Goal: Task Accomplishment & Management: Use online tool/utility

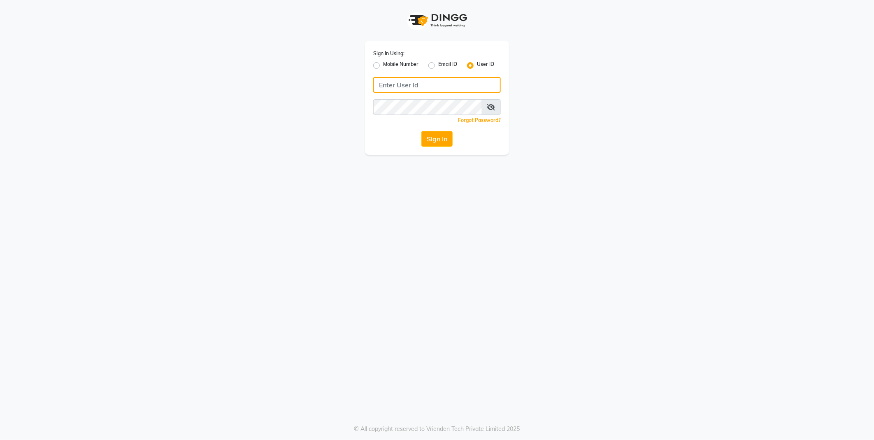
type input "[PERSON_NAME]"
click at [440, 135] on button "Sign In" at bounding box center [436, 139] width 31 height 16
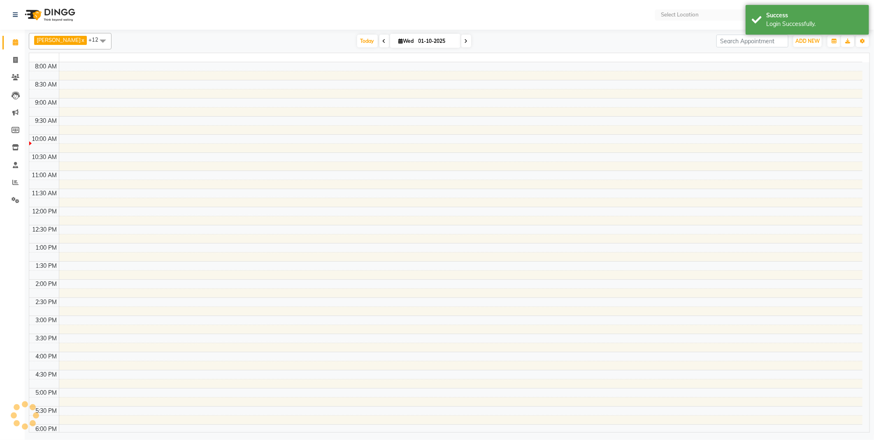
select select "en"
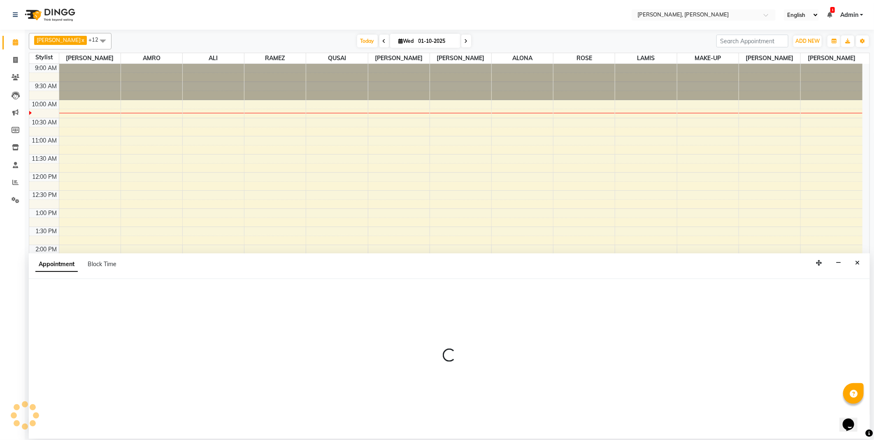
scroll to position [2, 0]
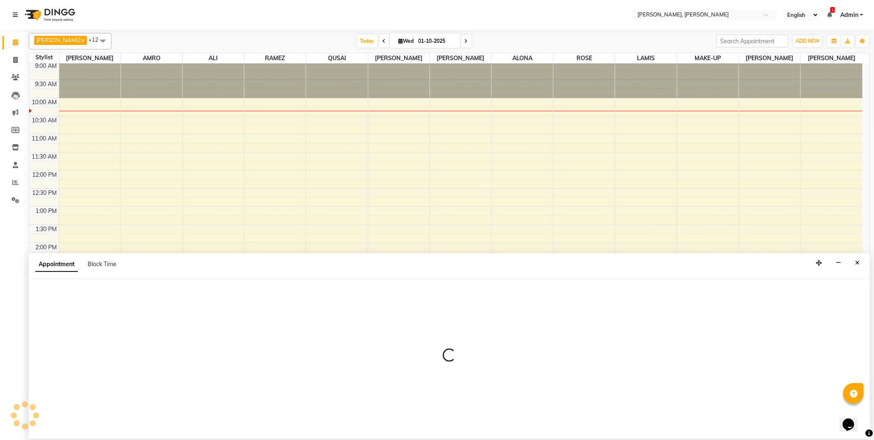
select select "62121"
select select "tentative"
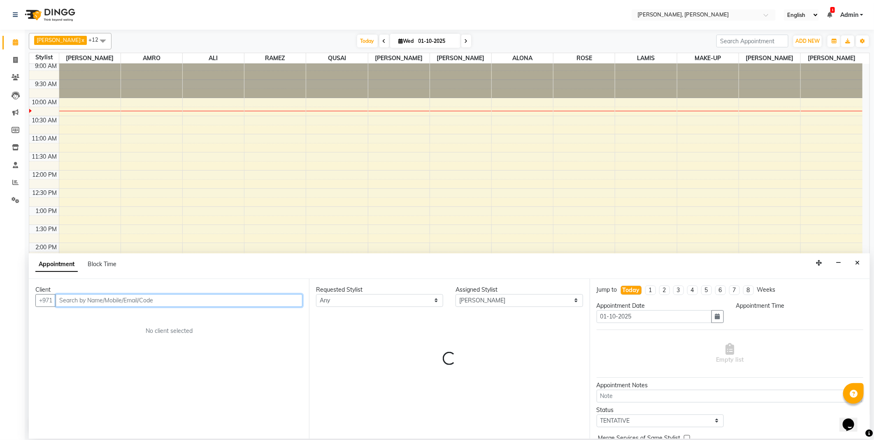
select select "1110"
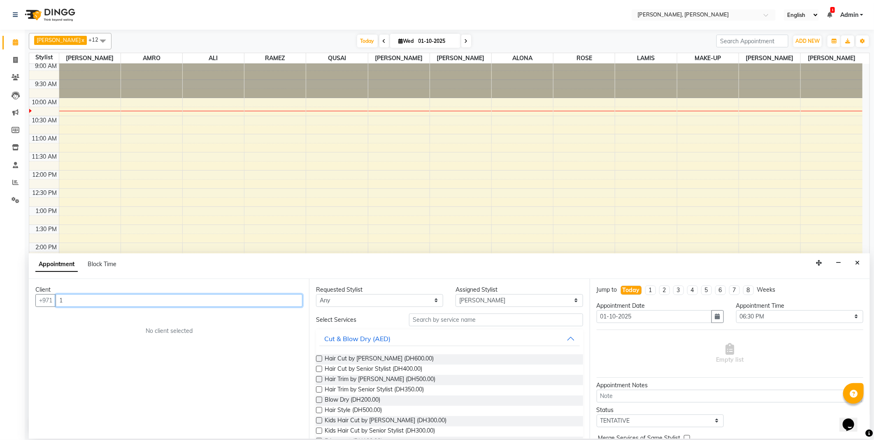
type input "1"
click at [859, 261] on icon "Close" at bounding box center [857, 263] width 5 height 6
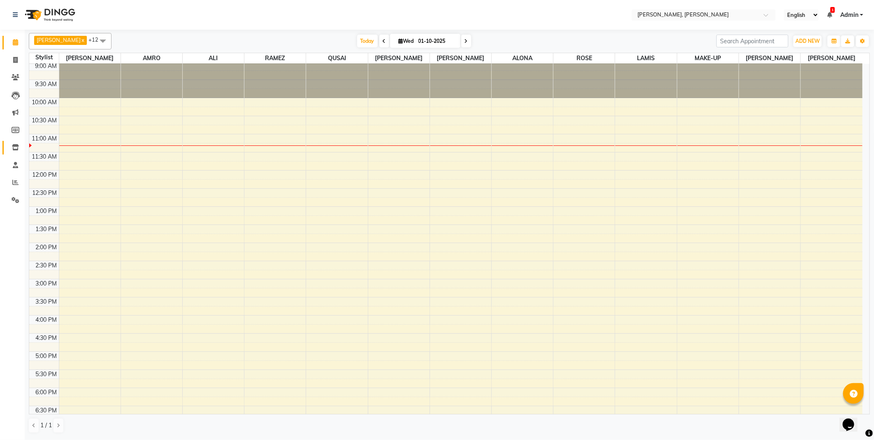
click at [13, 148] on icon at bounding box center [15, 147] width 7 height 6
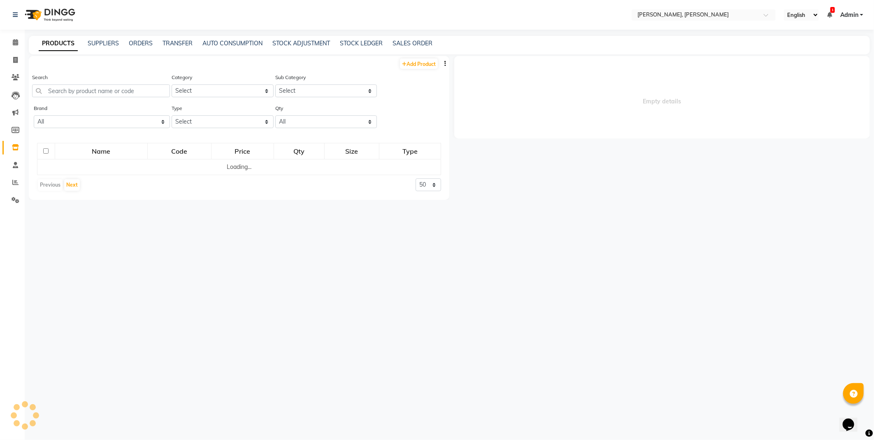
select select
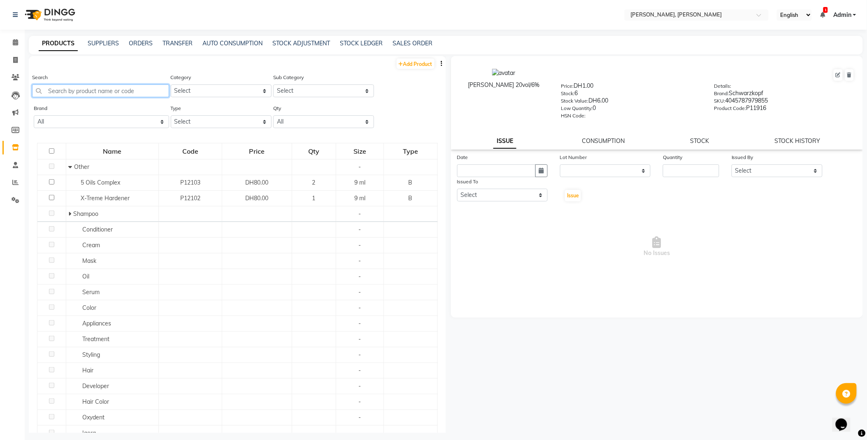
click at [104, 92] on input "text" at bounding box center [100, 90] width 137 height 13
click at [702, 139] on link "STOCK" at bounding box center [699, 140] width 19 height 7
click at [112, 88] on input "text" at bounding box center [100, 90] width 137 height 13
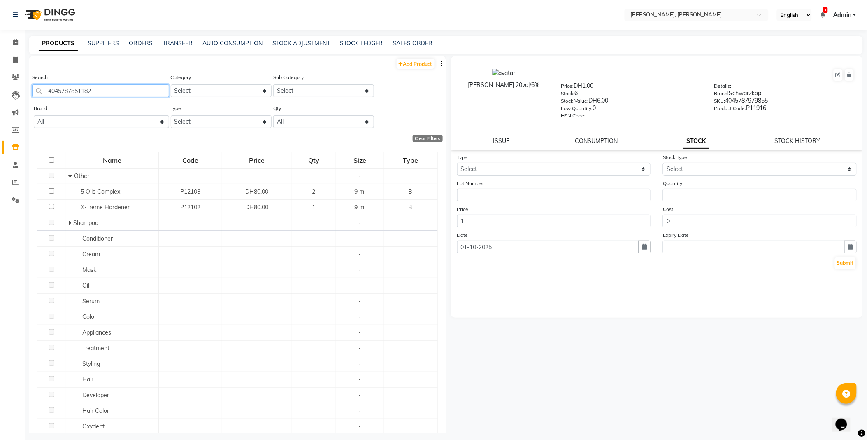
type input "4045787851182"
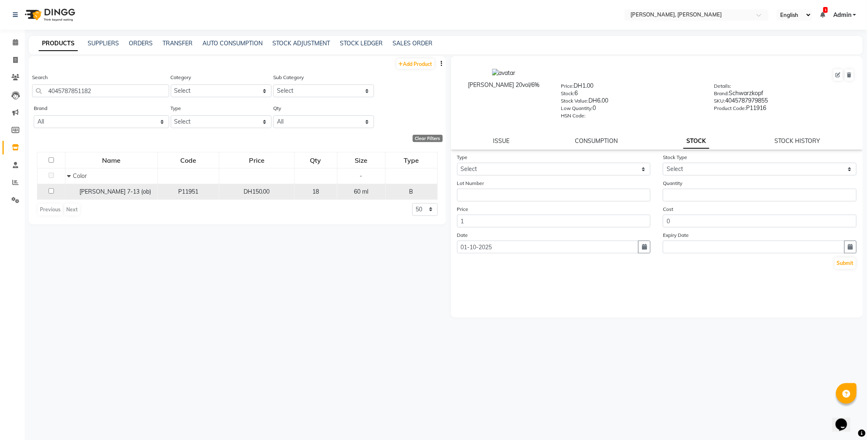
click at [111, 192] on span "[PERSON_NAME] 7-13 (ob)" at bounding box center [116, 191] width 72 height 7
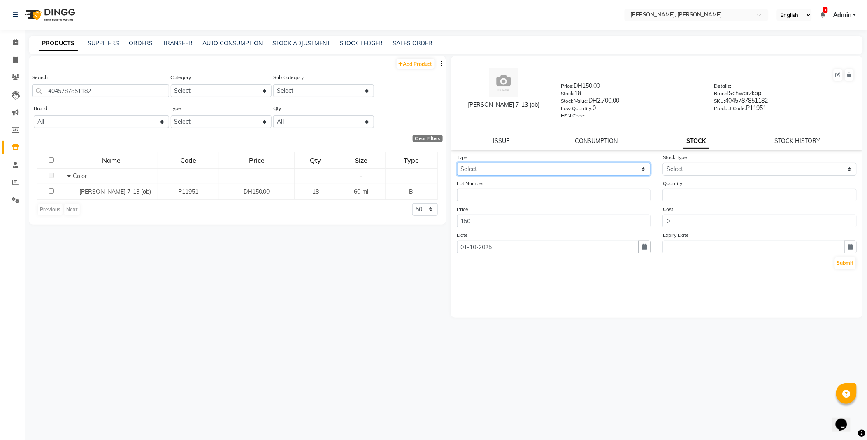
click at [511, 169] on select "Select In Out" at bounding box center [554, 169] width 194 height 13
select select "out"
click at [457, 163] on select "Select In Out" at bounding box center [554, 169] width 194 height 13
select select
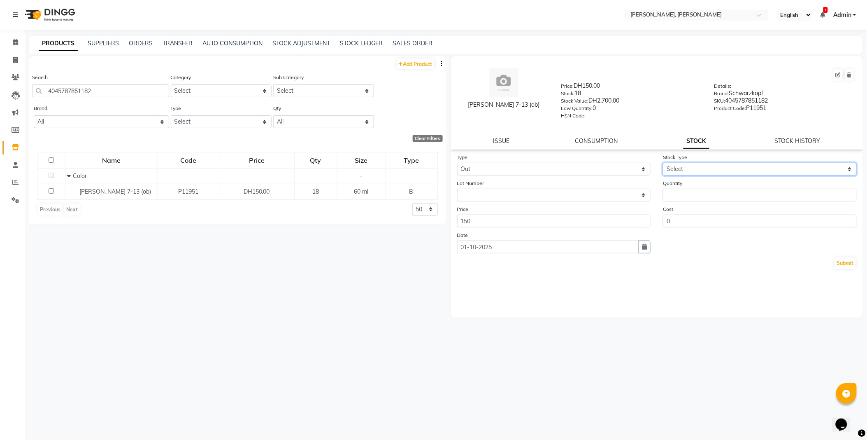
click at [683, 165] on select "Select Internal Use Damaged Expired Adjustment Return Other" at bounding box center [760, 169] width 194 height 13
select select "internal use"
click at [663, 163] on select "Select Internal Use Damaged Expired Adjustment Return Other" at bounding box center [760, 169] width 194 height 13
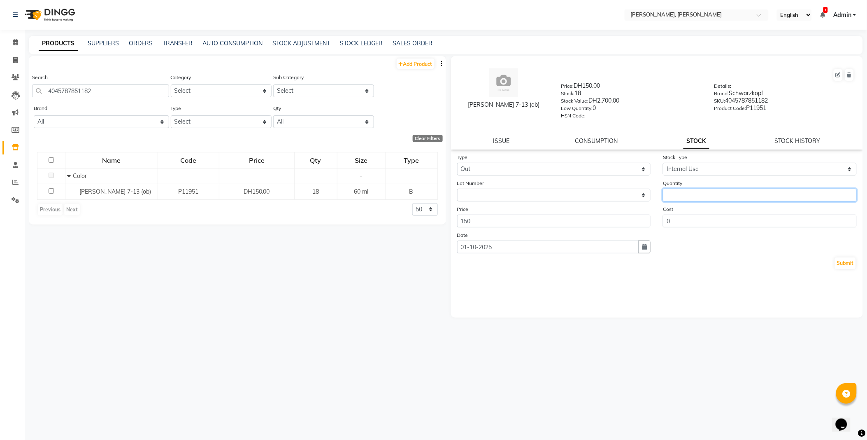
click at [689, 199] on input "number" at bounding box center [760, 194] width 194 height 13
type input "1"
click at [843, 264] on button "Submit" at bounding box center [845, 263] width 21 height 12
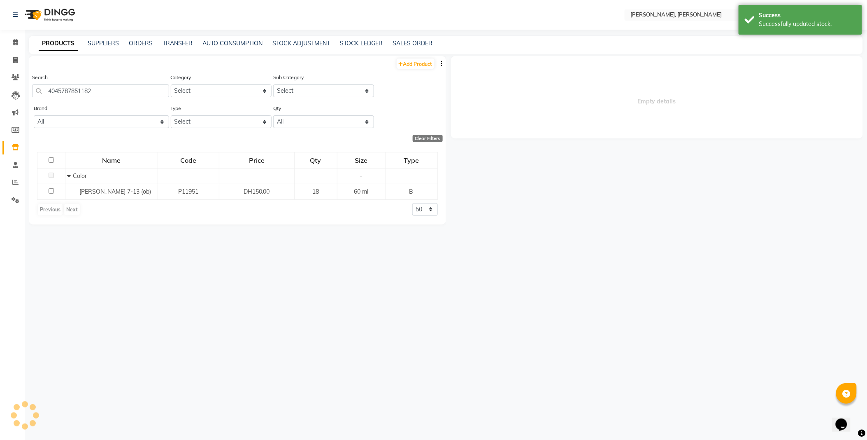
select select
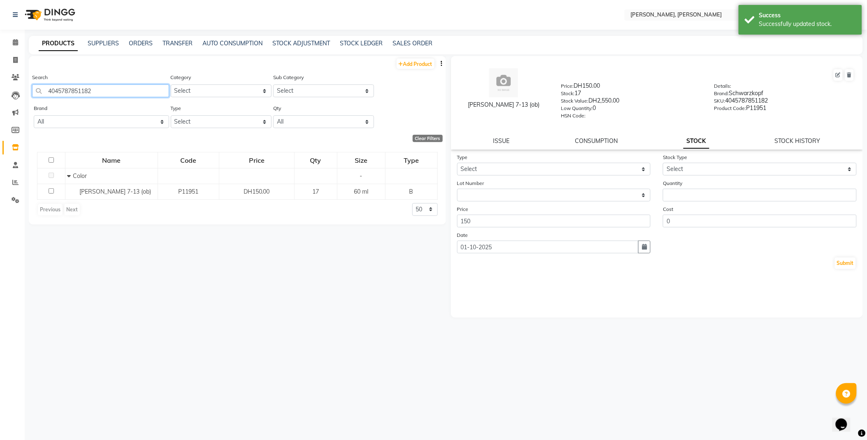
click at [129, 87] on input "4045787851182" at bounding box center [100, 90] width 137 height 13
type input "4045787489057"
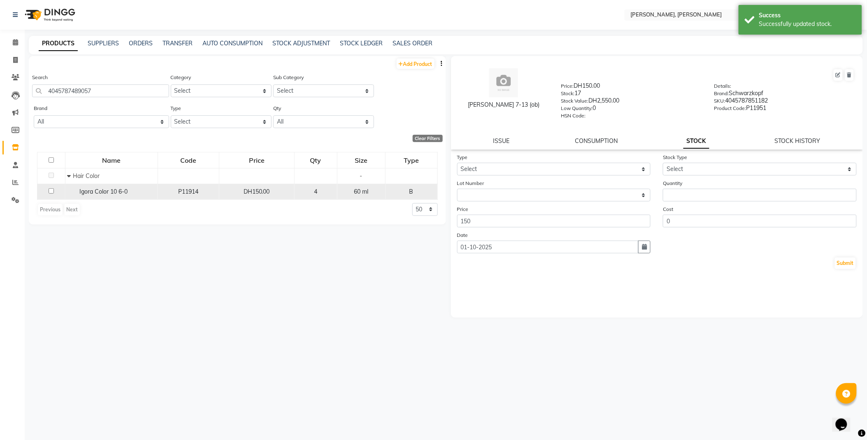
click at [117, 194] on span "Igora Color 10 6-0" at bounding box center [104, 191] width 48 height 7
select select
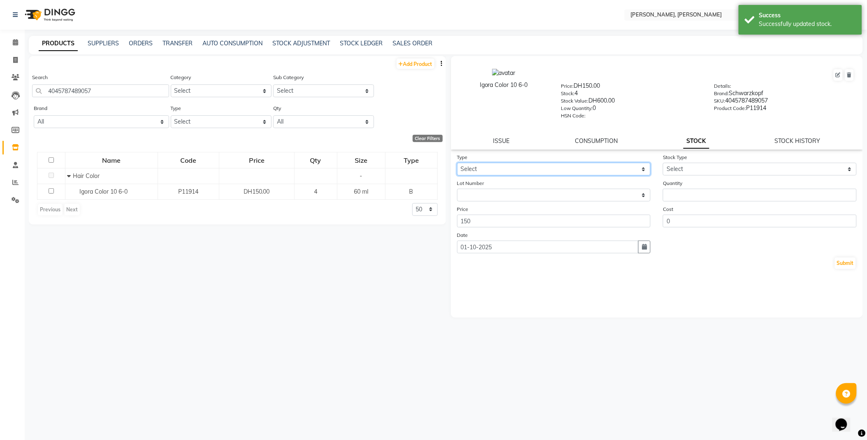
click at [501, 167] on select "Select In Out" at bounding box center [554, 169] width 194 height 13
select select "out"
click at [457, 163] on select "Select In Out" at bounding box center [554, 169] width 194 height 13
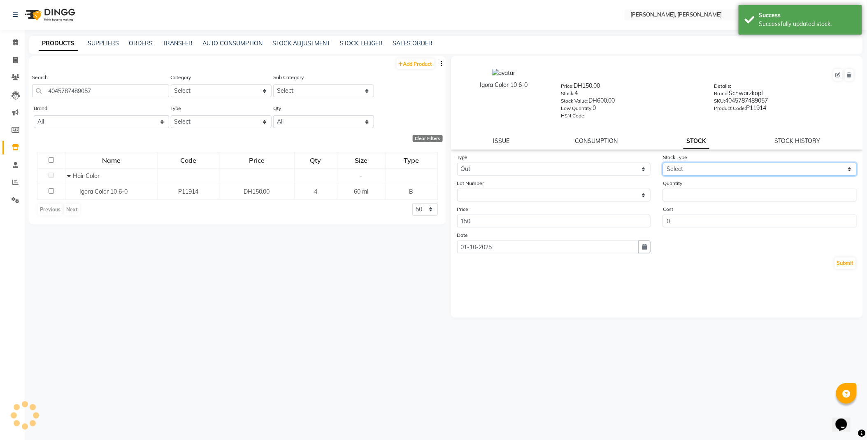
click at [685, 167] on select "Select Internal Use Damaged Expired Adjustment Return Other" at bounding box center [760, 169] width 194 height 13
select select "internal use"
click at [663, 163] on select "Select Internal Use Damaged Expired Adjustment Return Other" at bounding box center [760, 169] width 194 height 13
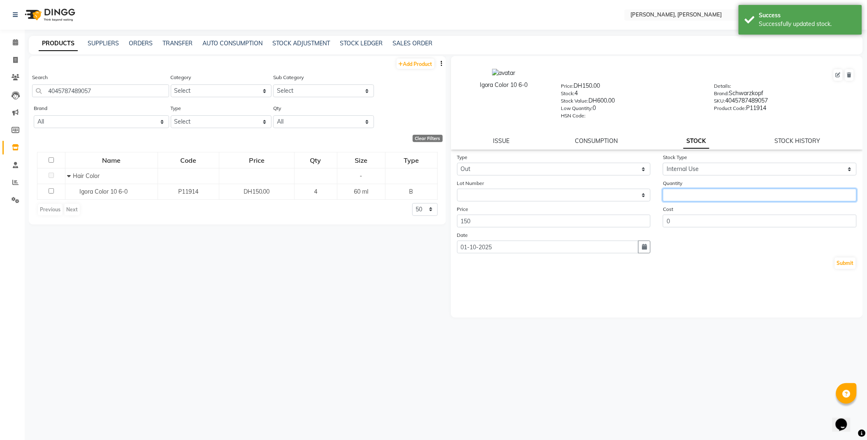
click at [698, 191] on input "number" at bounding box center [760, 194] width 194 height 13
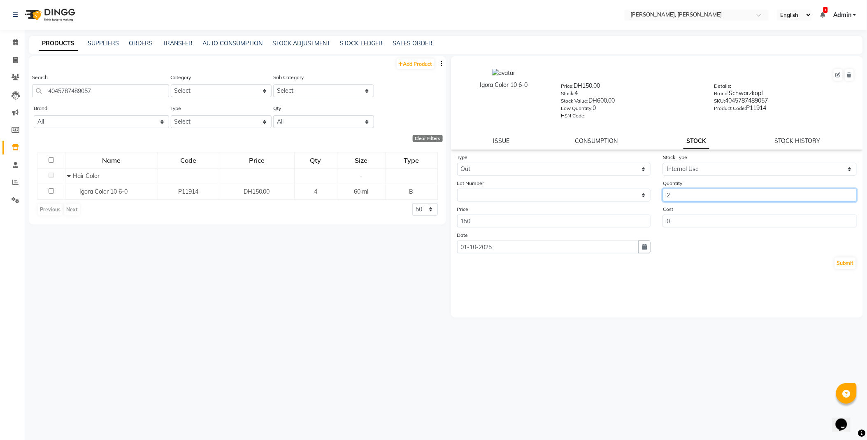
type input "2"
click at [841, 264] on button "Submit" at bounding box center [845, 263] width 21 height 12
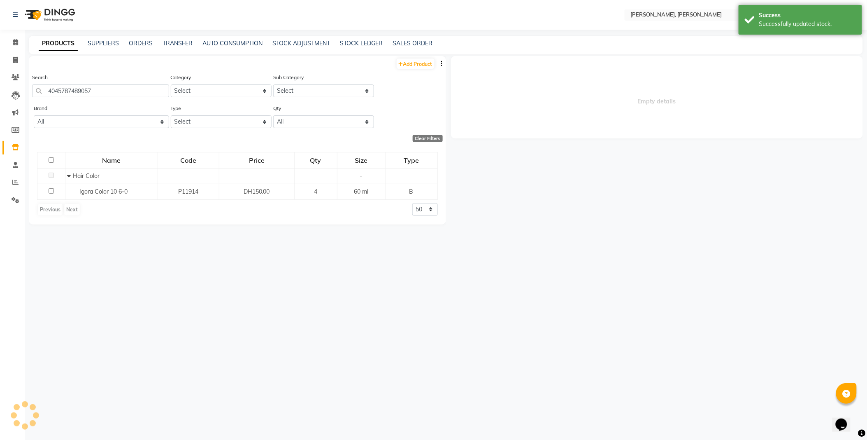
select select
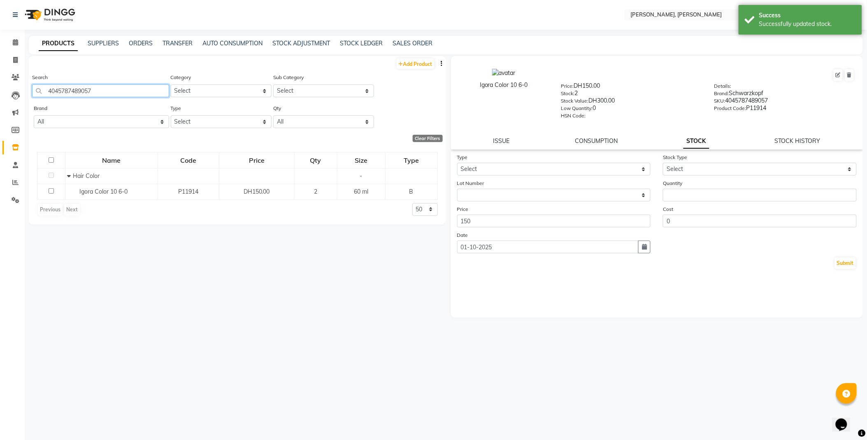
click at [133, 94] on input "4045787489057" at bounding box center [100, 90] width 137 height 13
type input "3242178006379"
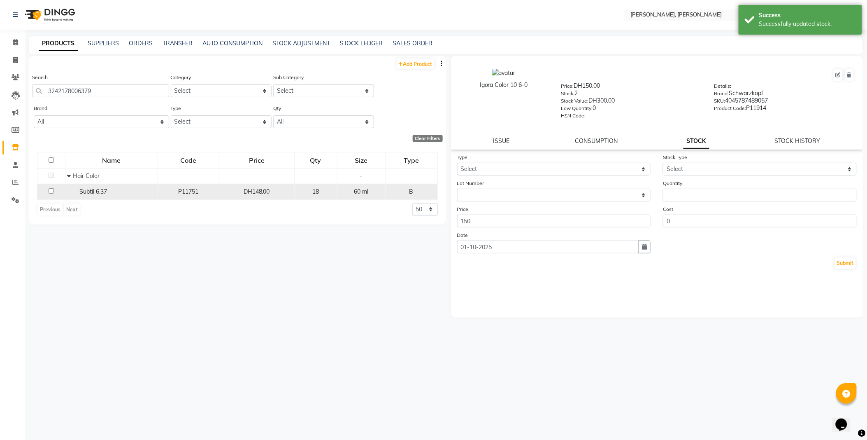
click at [105, 191] on span "Subtil 6.37" at bounding box center [94, 191] width 28 height 7
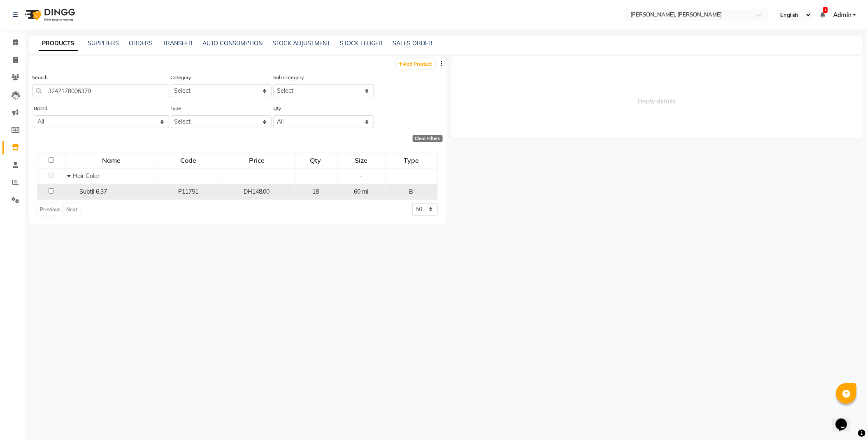
select select
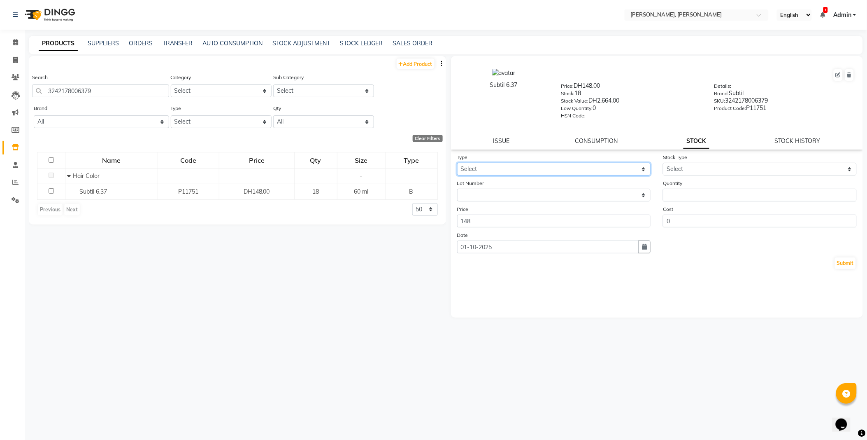
click at [490, 169] on select "Select In Out" at bounding box center [554, 169] width 194 height 13
select select "out"
click at [457, 163] on select "Select In Out" at bounding box center [554, 169] width 194 height 13
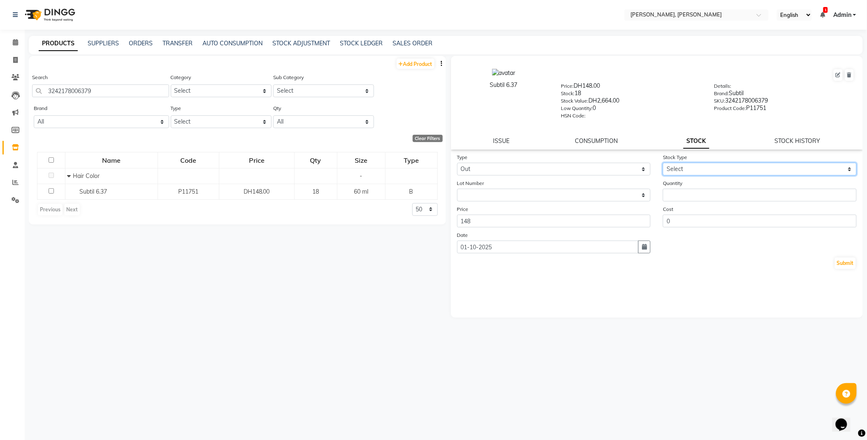
click at [682, 171] on select "Select Internal Use Damaged Expired Adjustment Return Other" at bounding box center [760, 169] width 194 height 13
select select "internal use"
click at [663, 163] on select "Select Internal Use Damaged Expired Adjustment Return Other" at bounding box center [760, 169] width 194 height 13
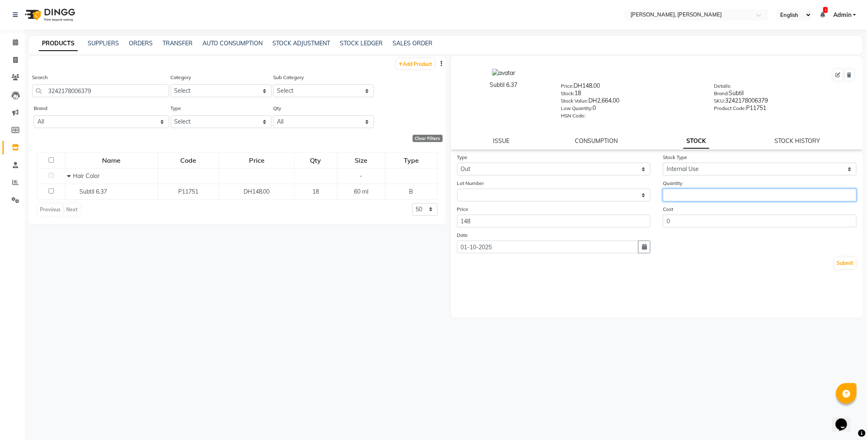
click at [701, 195] on input "number" at bounding box center [760, 194] width 194 height 13
type input "2"
click at [840, 264] on button "Submit" at bounding box center [845, 263] width 21 height 12
select select
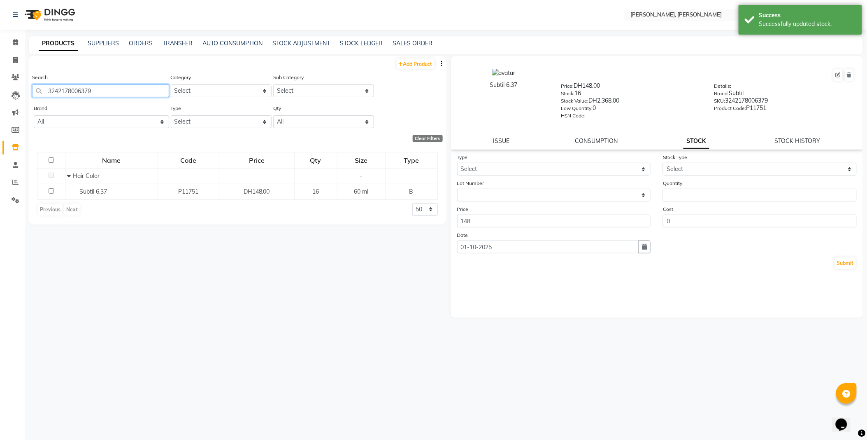
click at [134, 92] on input "3242178006379" at bounding box center [100, 90] width 137 height 13
type input "4045787953978"
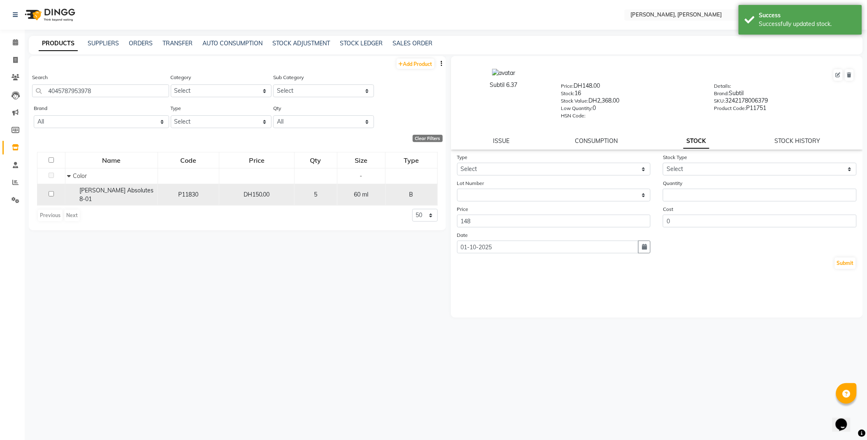
click at [100, 192] on span "[PERSON_NAME] Absolutes 8-01" at bounding box center [117, 194] width 74 height 16
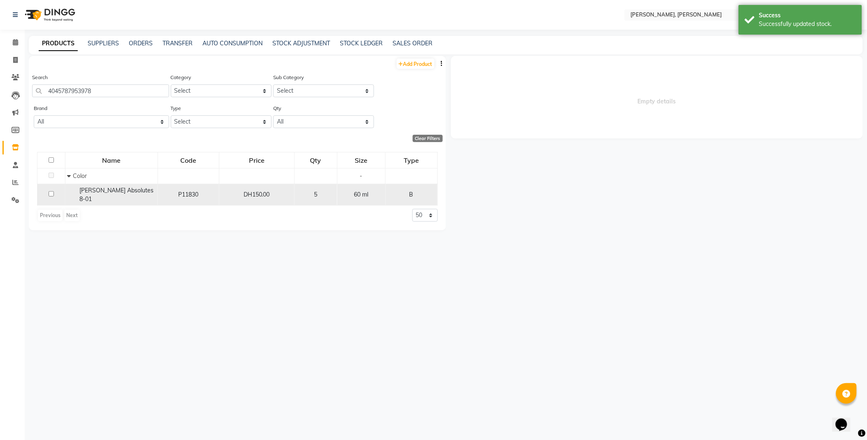
select select
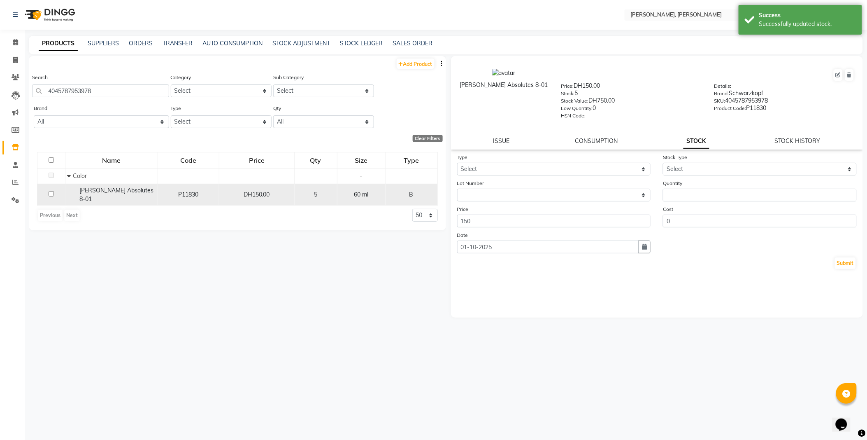
click at [104, 192] on span "[PERSON_NAME] Absolutes 8-01" at bounding box center [117, 194] width 74 height 16
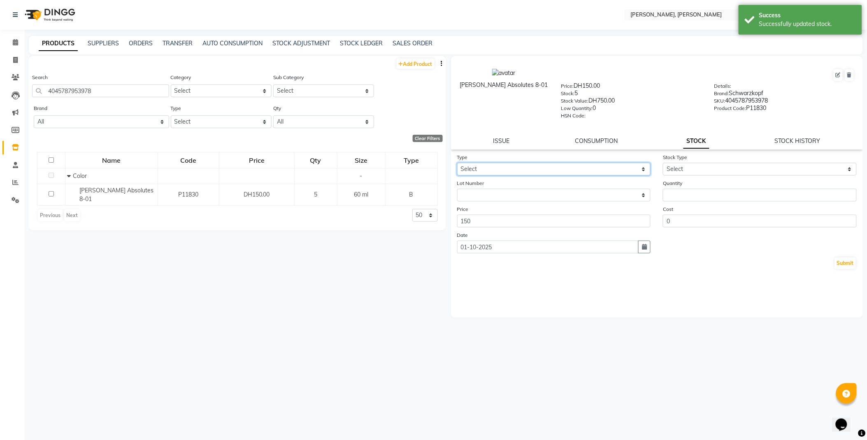
click at [495, 167] on select "Select In Out" at bounding box center [554, 169] width 194 height 13
select select "out"
click at [457, 163] on select "Select In Out" at bounding box center [554, 169] width 194 height 13
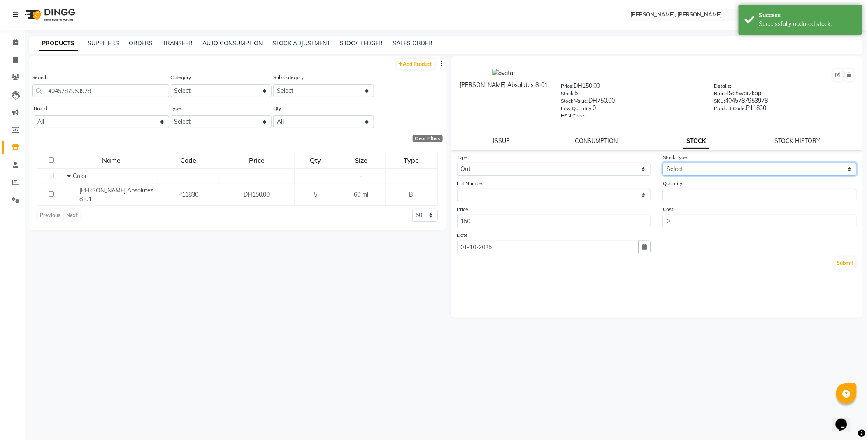
click at [679, 167] on select "Select Internal Use Damaged Expired Adjustment Return Other" at bounding box center [760, 169] width 194 height 13
select select "internal use"
click at [663, 163] on select "Select Internal Use Damaged Expired Adjustment Return Other" at bounding box center [760, 169] width 194 height 13
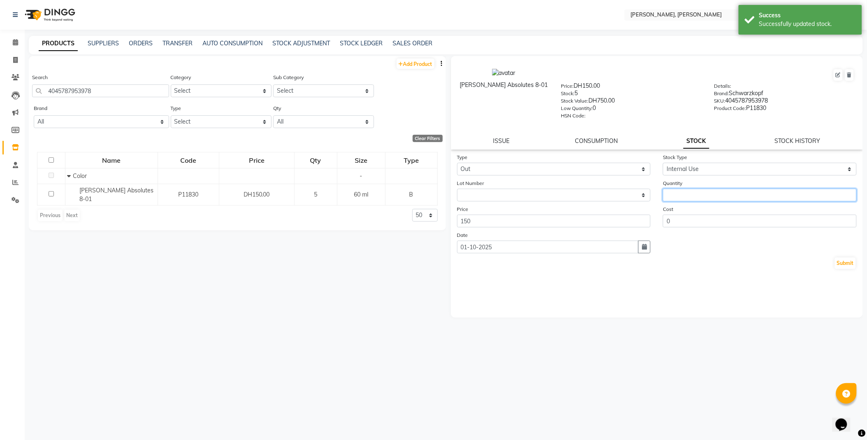
click at [686, 194] on input "number" at bounding box center [760, 194] width 194 height 13
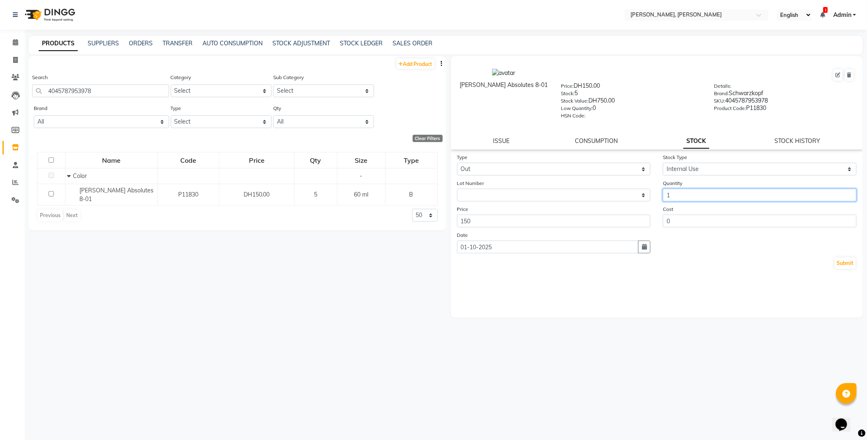
type input "1"
click at [838, 265] on button "Submit" at bounding box center [845, 263] width 21 height 12
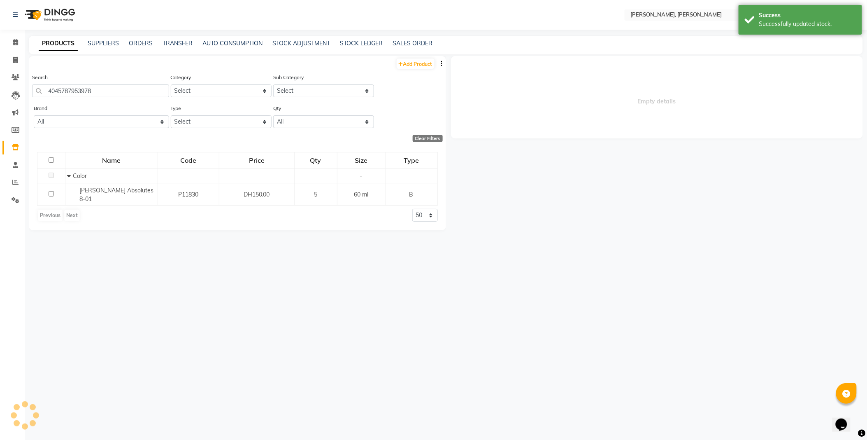
select select
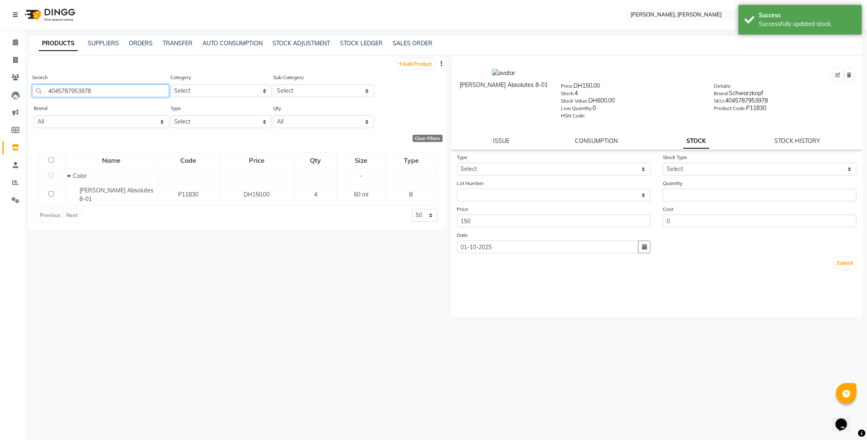
click at [103, 91] on input "4045787953978" at bounding box center [100, 90] width 137 height 13
type input "4045787237979"
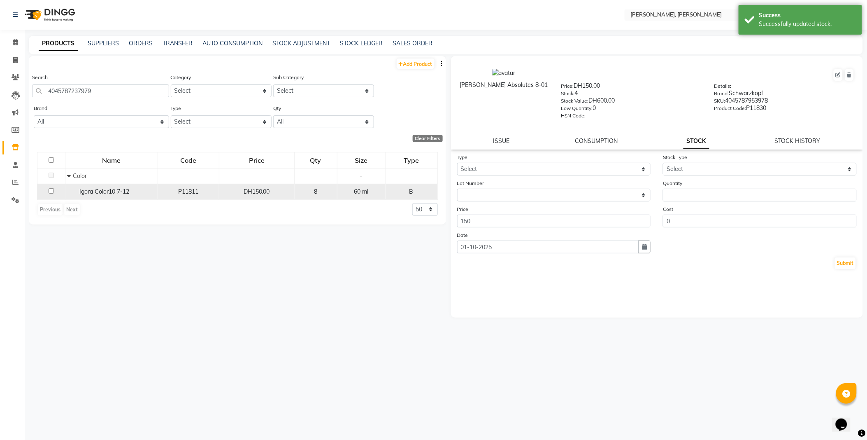
click at [106, 191] on span "Igora Color10 7-12" at bounding box center [105, 191] width 50 height 7
select select
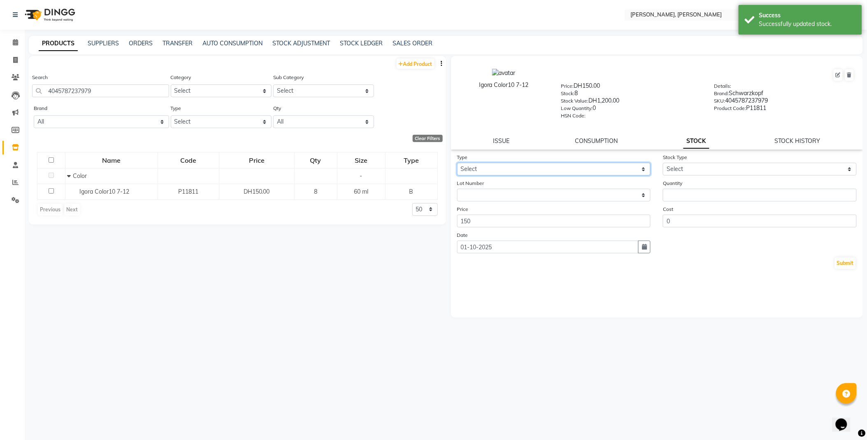
click at [502, 172] on select "Select In Out" at bounding box center [554, 169] width 194 height 13
select select "out"
click at [457, 163] on select "Select In Out" at bounding box center [554, 169] width 194 height 13
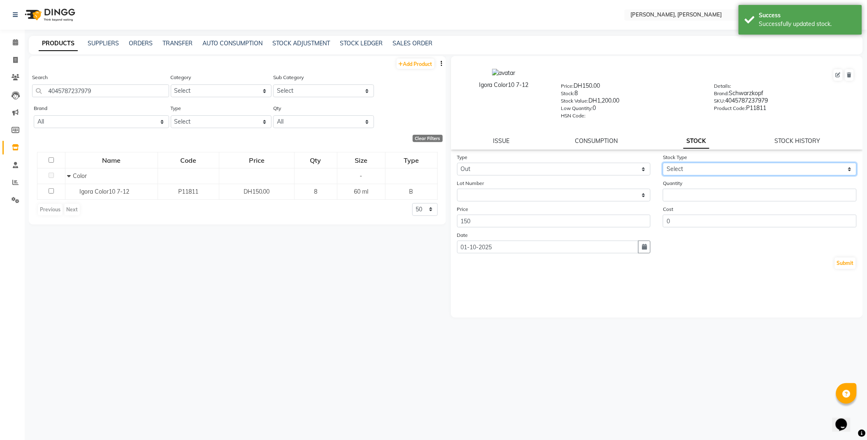
click at [677, 167] on select "Select Internal Use Damaged Expired Adjustment Return Other" at bounding box center [760, 169] width 194 height 13
select select "internal use"
click at [663, 163] on select "Select Internal Use Damaged Expired Adjustment Return Other" at bounding box center [760, 169] width 194 height 13
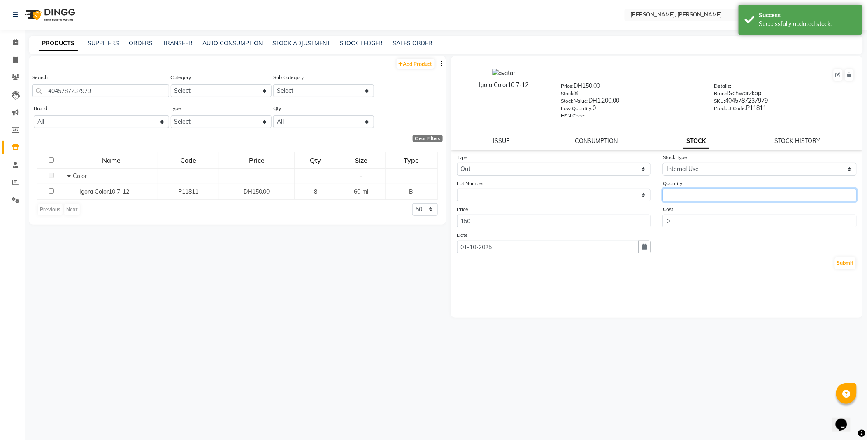
click at [701, 198] on input "number" at bounding box center [760, 194] width 194 height 13
type input "1"
click at [854, 267] on button "Submit" at bounding box center [845, 263] width 21 height 12
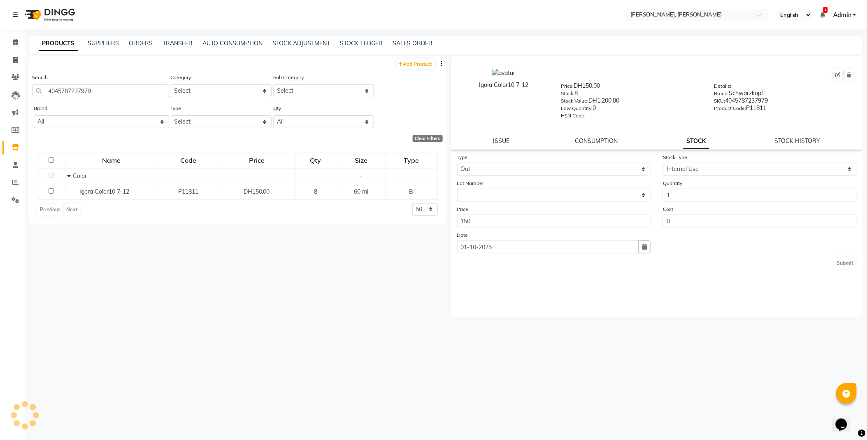
select select
click at [141, 92] on input "4045787237979" at bounding box center [100, 90] width 137 height 13
type input "4045787488975"
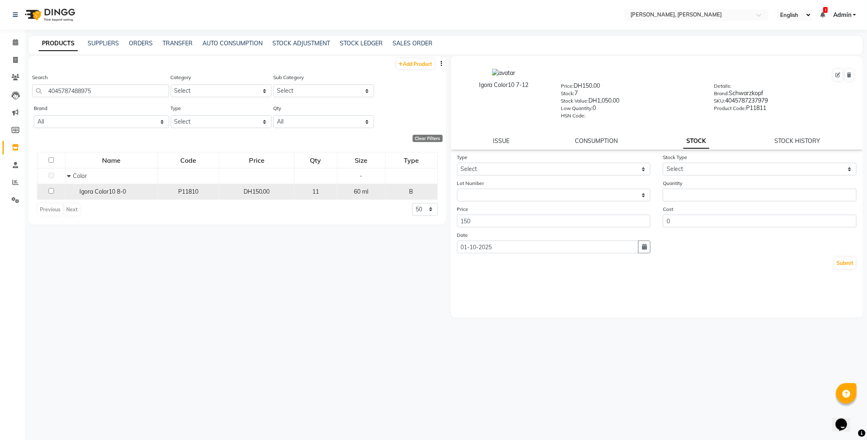
click at [113, 193] on span "Igora Color10 8-0" at bounding box center [103, 191] width 47 height 7
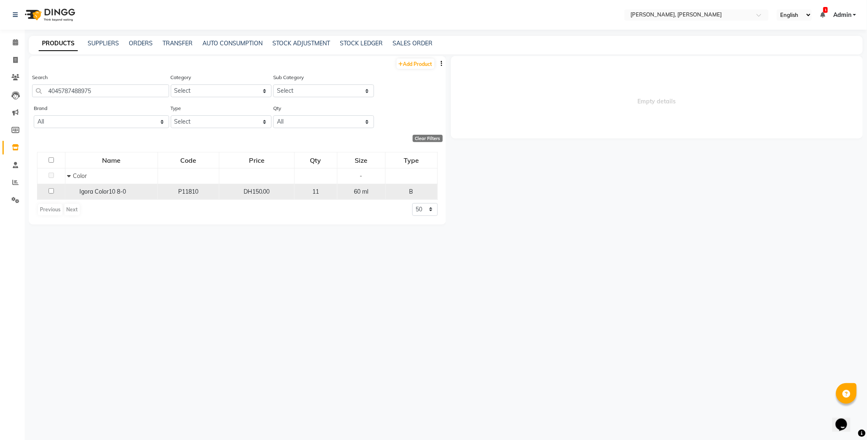
select select
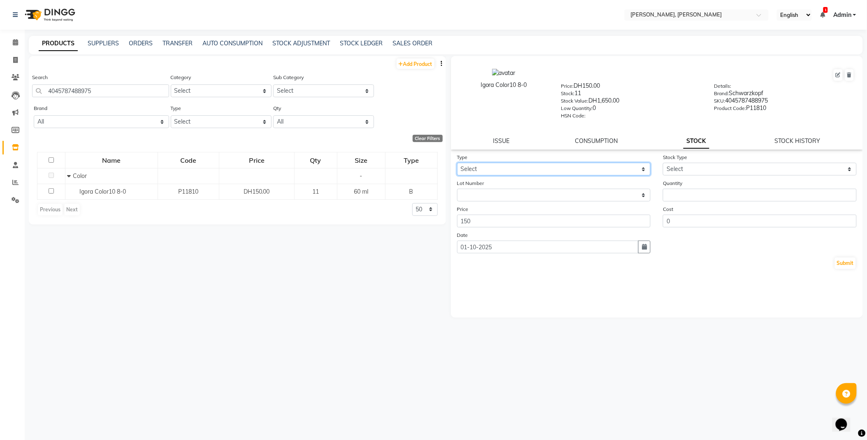
click at [494, 167] on select "Select In Out" at bounding box center [554, 169] width 194 height 13
click at [457, 163] on select "Select In Out" at bounding box center [554, 169] width 194 height 13
click at [553, 170] on select "Select In Out" at bounding box center [554, 169] width 194 height 13
click at [457, 163] on select "Select In Out" at bounding box center [554, 169] width 194 height 13
click at [535, 167] on select "Select In Out" at bounding box center [554, 169] width 194 height 13
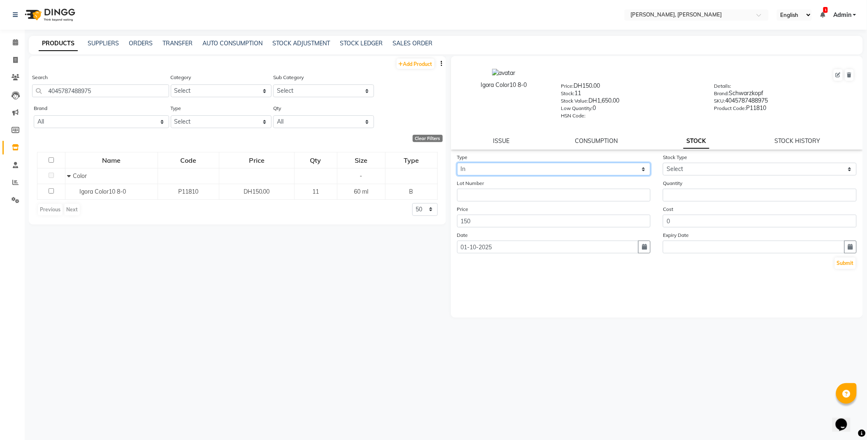
click at [457, 163] on select "Select In Out" at bounding box center [554, 169] width 194 height 13
click at [527, 167] on select "Select In Out" at bounding box center [554, 169] width 194 height 13
select select "out"
click at [457, 163] on select "Select In Out" at bounding box center [554, 169] width 194 height 13
select select
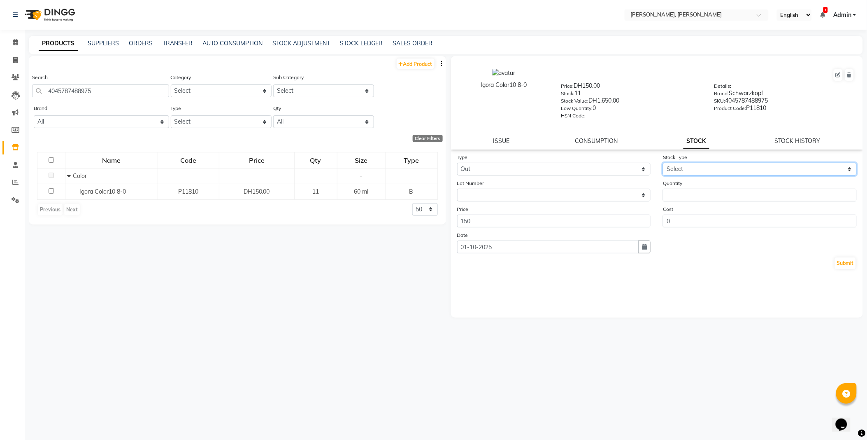
click at [680, 168] on select "Select Internal Use Damaged Expired Adjustment Return Other" at bounding box center [760, 169] width 194 height 13
select select "internal use"
click at [663, 163] on select "Select Internal Use Damaged Expired Adjustment Return Other" at bounding box center [760, 169] width 194 height 13
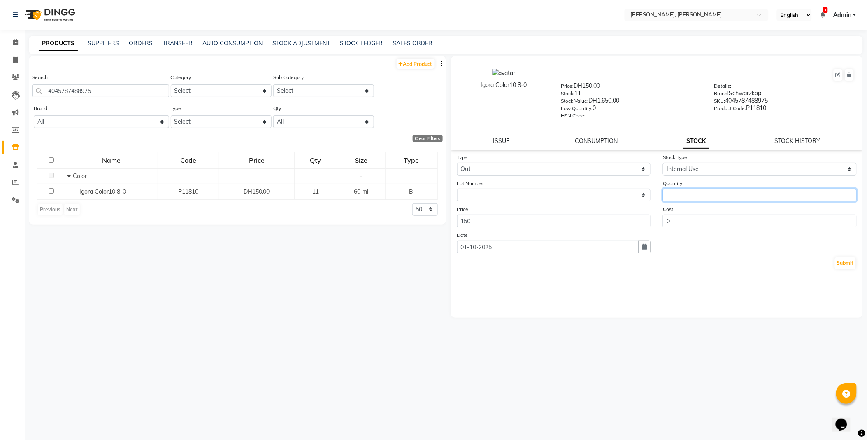
click at [687, 195] on input "number" at bounding box center [760, 194] width 194 height 13
type input "1"
click at [844, 263] on button "Submit" at bounding box center [845, 263] width 21 height 12
select select
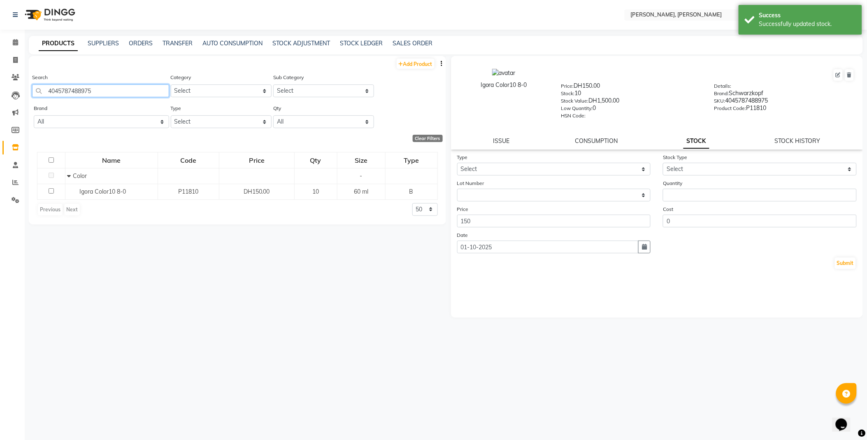
click at [123, 93] on input "4045787488975" at bounding box center [100, 90] width 137 height 13
type input "3474637002640"
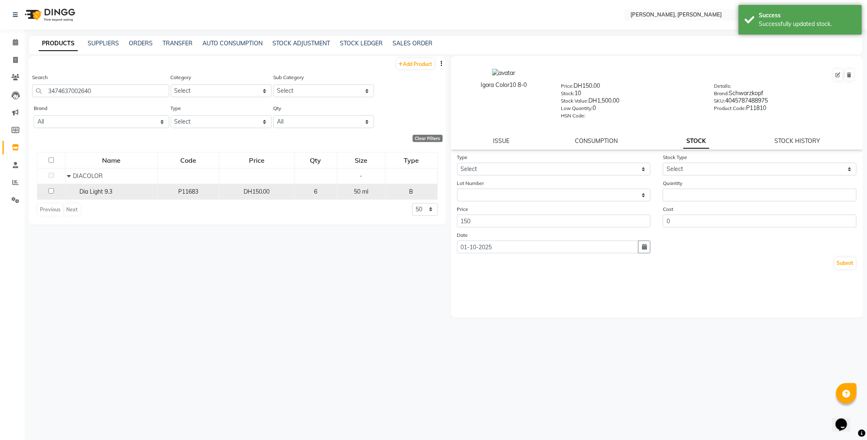
click at [90, 194] on span "Dia Light 9.3" at bounding box center [96, 191] width 33 height 7
select select
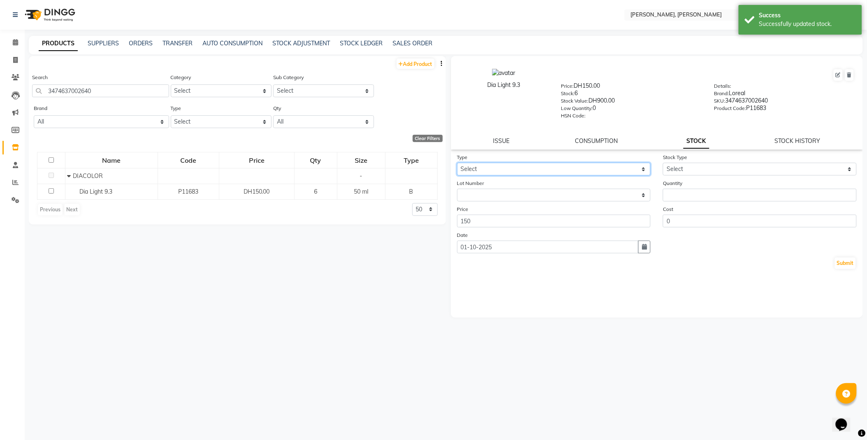
click at [482, 168] on select "Select In Out" at bounding box center [554, 169] width 194 height 13
select select "out"
click at [457, 163] on select "Select In Out" at bounding box center [554, 169] width 194 height 13
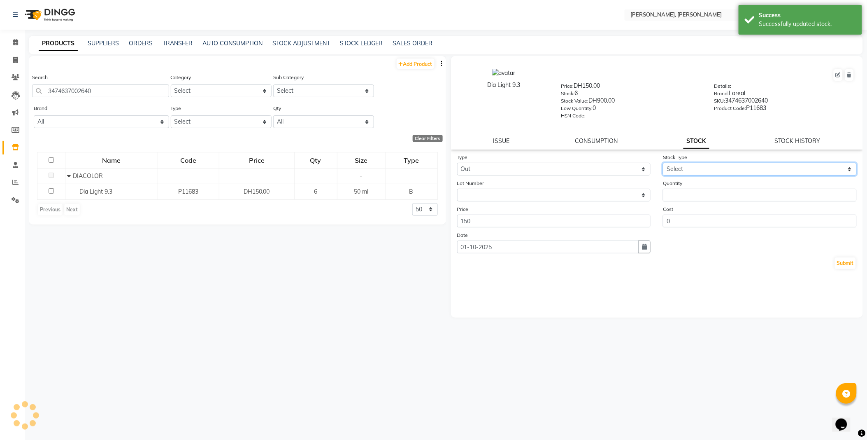
click at [690, 165] on select "Select Internal Use Damaged Expired Adjustment Return Other" at bounding box center [760, 169] width 194 height 13
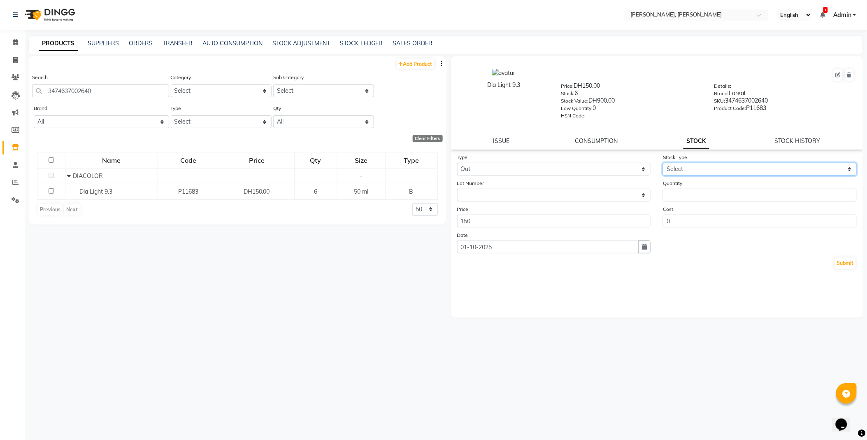
select select "internal use"
click at [663, 163] on select "Select Internal Use Damaged Expired Adjustment Return Other" at bounding box center [760, 169] width 194 height 13
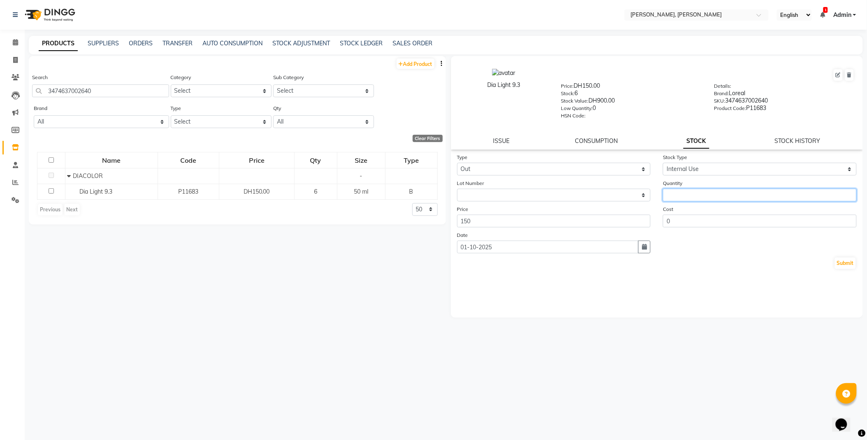
click at [686, 193] on input "number" at bounding box center [760, 194] width 194 height 13
type input "1"
click at [849, 263] on button "Submit" at bounding box center [845, 263] width 21 height 12
select select
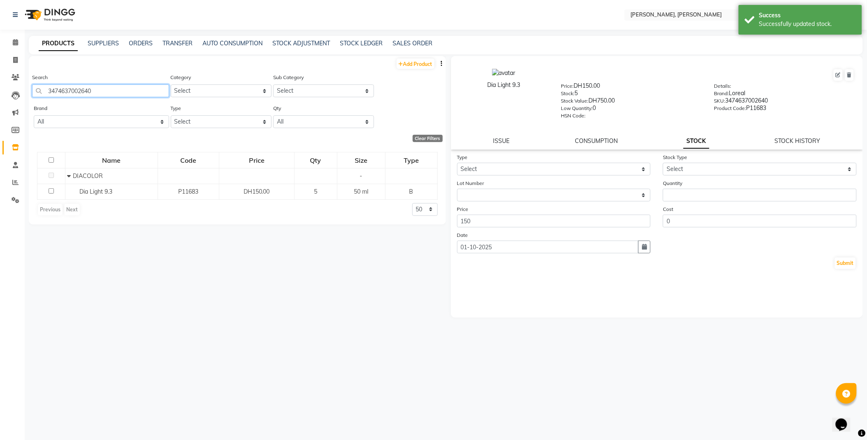
click at [124, 92] on input "3474637002640" at bounding box center [100, 90] width 137 height 13
type input "4045787953893"
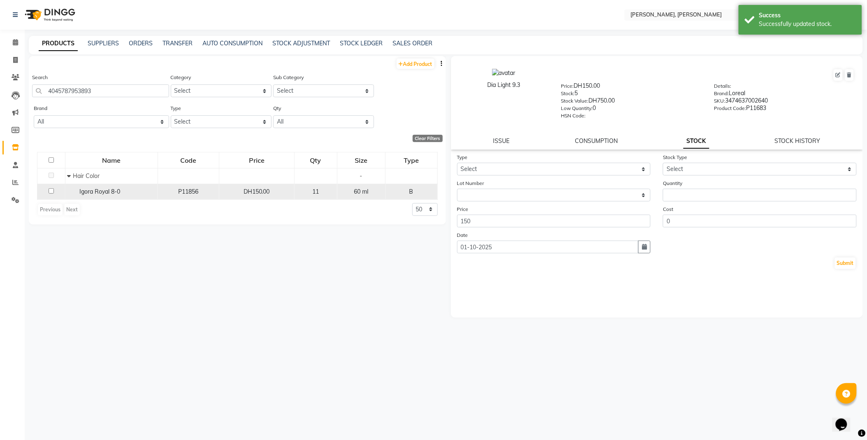
click at [102, 192] on span "Igora Royal 8-0" at bounding box center [100, 191] width 41 height 7
select select
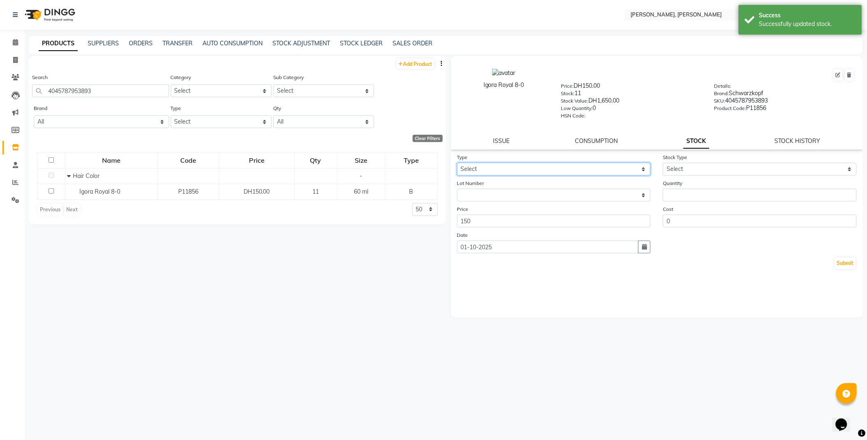
click at [482, 166] on select "Select In Out" at bounding box center [554, 169] width 194 height 13
select select "out"
click at [457, 163] on select "Select In Out" at bounding box center [554, 169] width 194 height 13
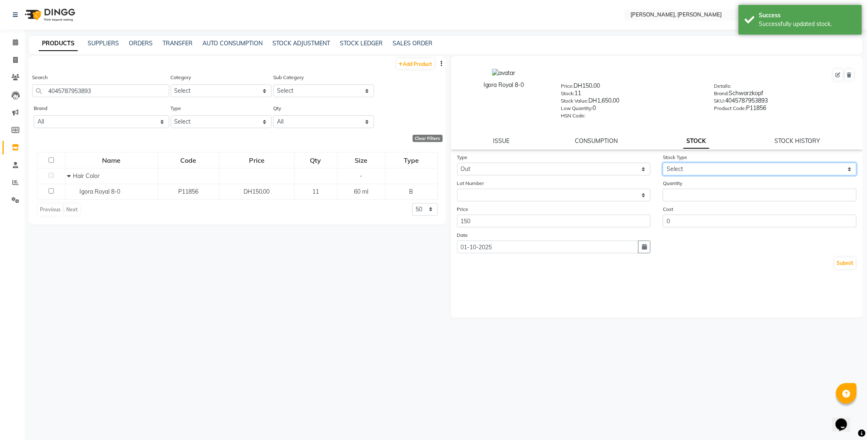
click at [694, 173] on select "Select Internal Use Damaged Expired Adjustment Return Other" at bounding box center [760, 169] width 194 height 13
select select "internal use"
click at [663, 163] on select "Select Internal Use Damaged Expired Adjustment Return Other" at bounding box center [760, 169] width 194 height 13
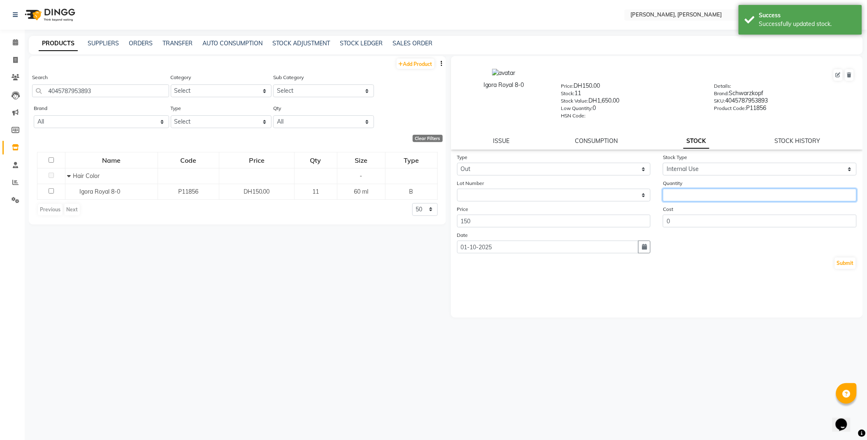
click at [694, 194] on input "number" at bounding box center [760, 194] width 194 height 13
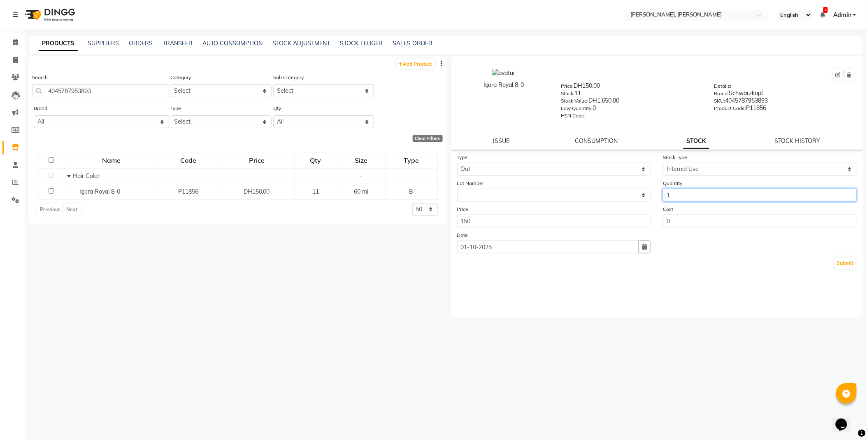
type input "1"
click at [850, 267] on button "Submit" at bounding box center [845, 263] width 21 height 12
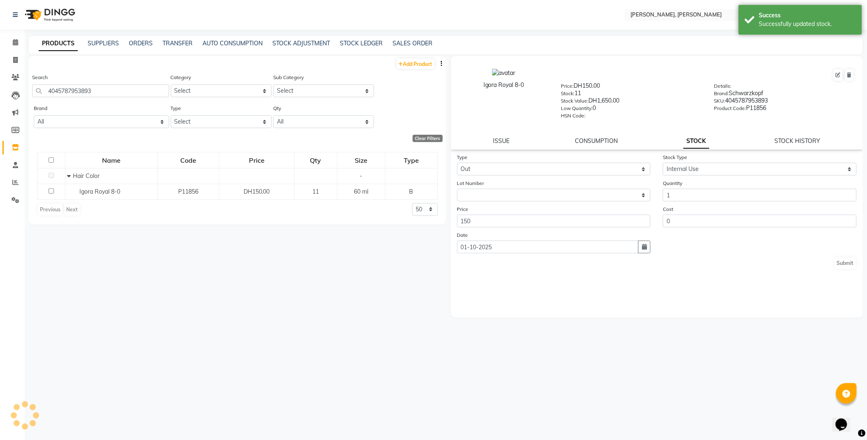
select select
click at [126, 91] on input "4045787953893" at bounding box center [100, 90] width 137 height 13
type input "7702045285437"
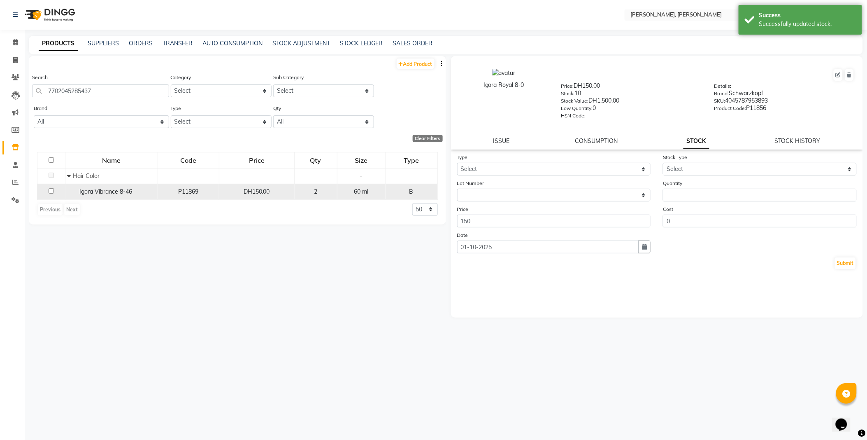
click at [105, 193] on span "Igora Vibrance 8-46" at bounding box center [106, 191] width 53 height 7
select select
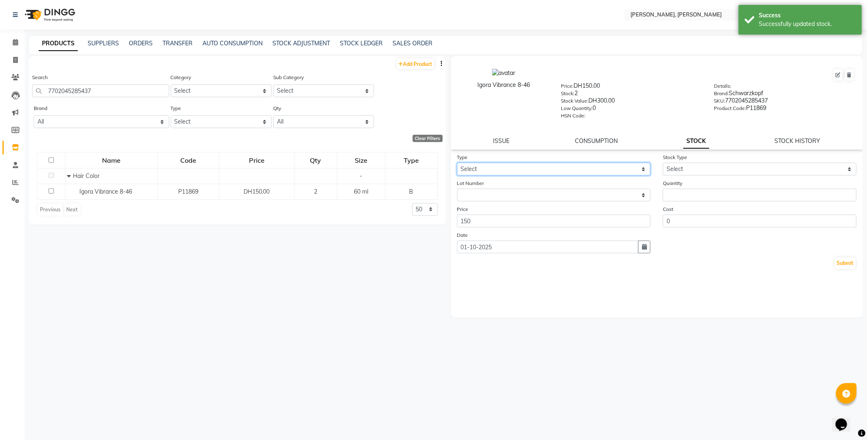
click at [486, 167] on select "Select In Out" at bounding box center [554, 169] width 194 height 13
select select "out"
click at [457, 163] on select "Select In Out" at bounding box center [554, 169] width 194 height 13
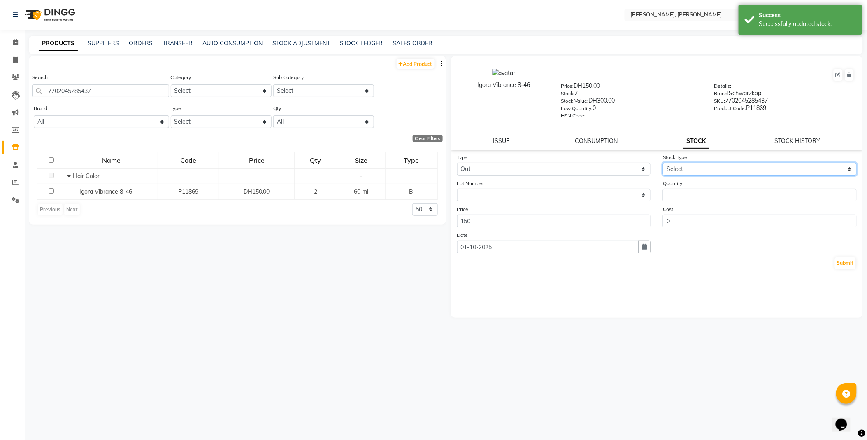
click at [692, 165] on select "Select Internal Use Damaged Expired Adjustment Return Other" at bounding box center [760, 169] width 194 height 13
select select "internal use"
click at [663, 163] on select "Select Internal Use Damaged Expired Adjustment Return Other" at bounding box center [760, 169] width 194 height 13
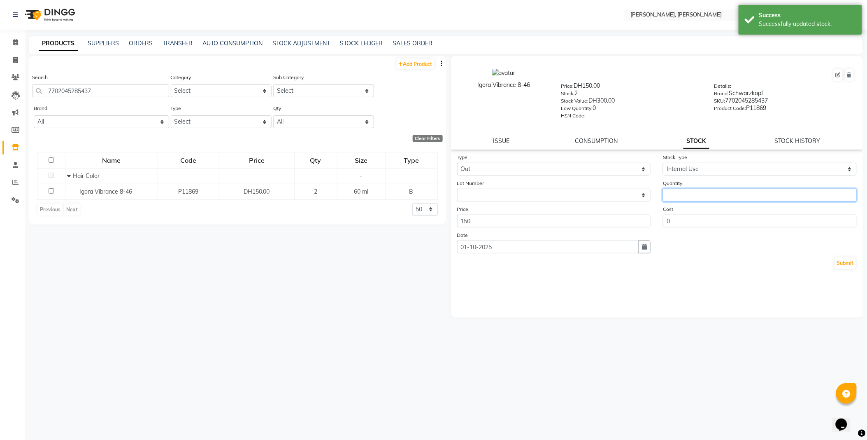
click at [695, 198] on input "number" at bounding box center [760, 194] width 194 height 13
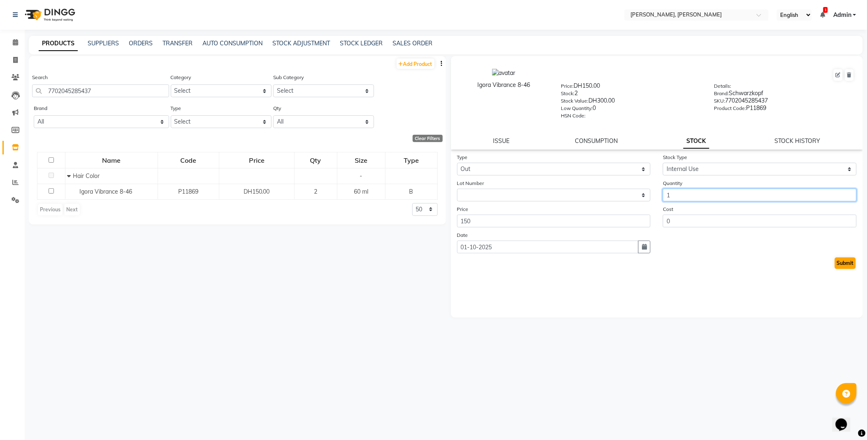
type input "1"
click at [841, 262] on button "Submit" at bounding box center [845, 263] width 21 height 12
select select
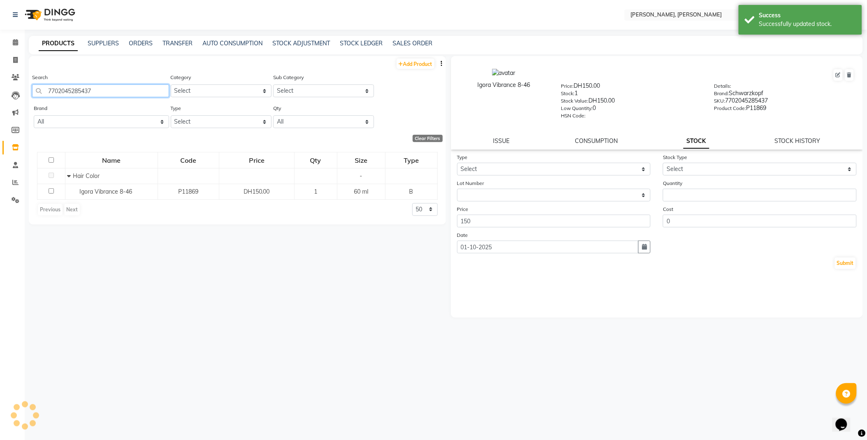
click at [126, 91] on input "7702045285437" at bounding box center [100, 90] width 137 height 13
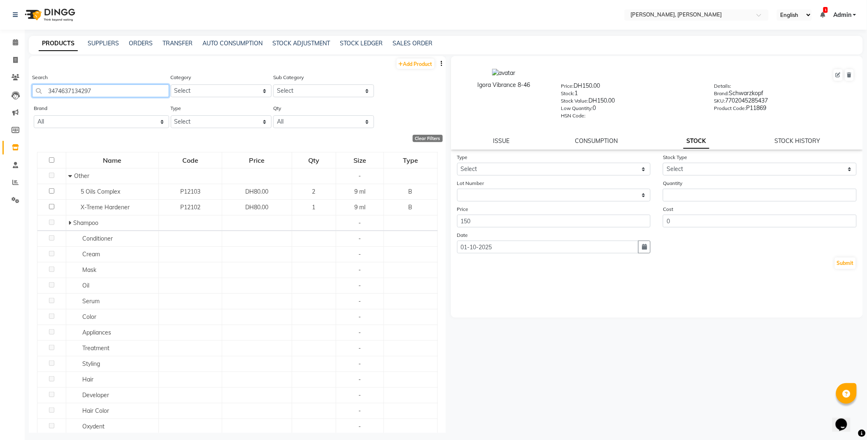
type input "3474637134297"
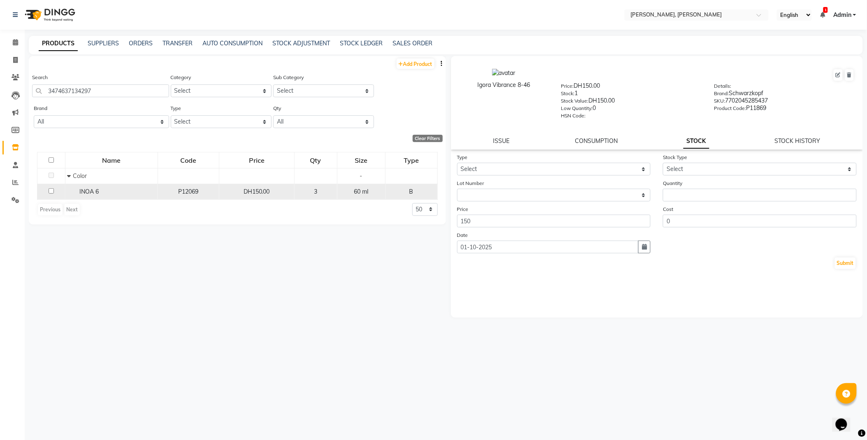
click at [113, 195] on div "INOA 6" at bounding box center [111, 191] width 88 height 9
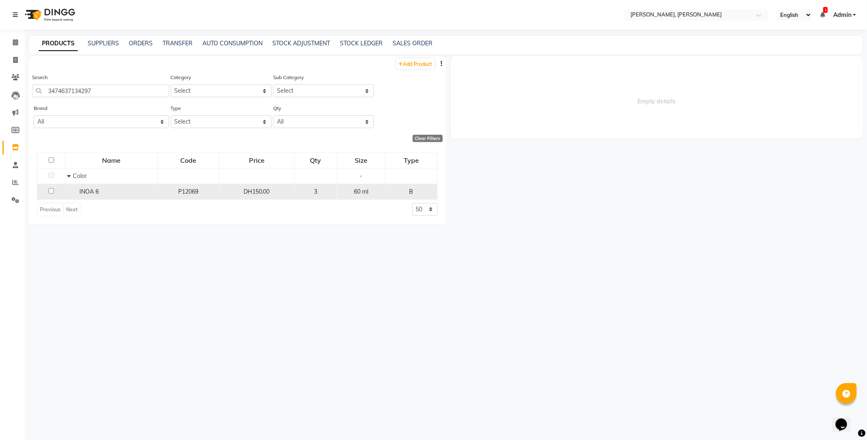
select select
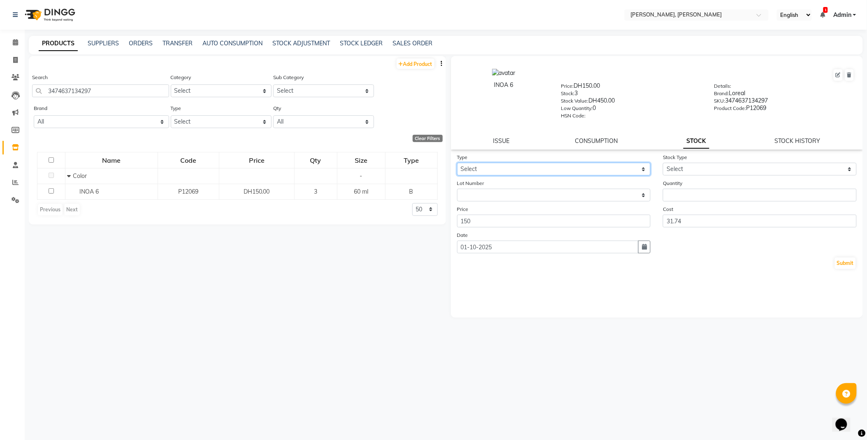
click at [499, 167] on select "Select In Out" at bounding box center [554, 169] width 194 height 13
select select "out"
click at [457, 163] on select "Select In Out" at bounding box center [554, 169] width 194 height 13
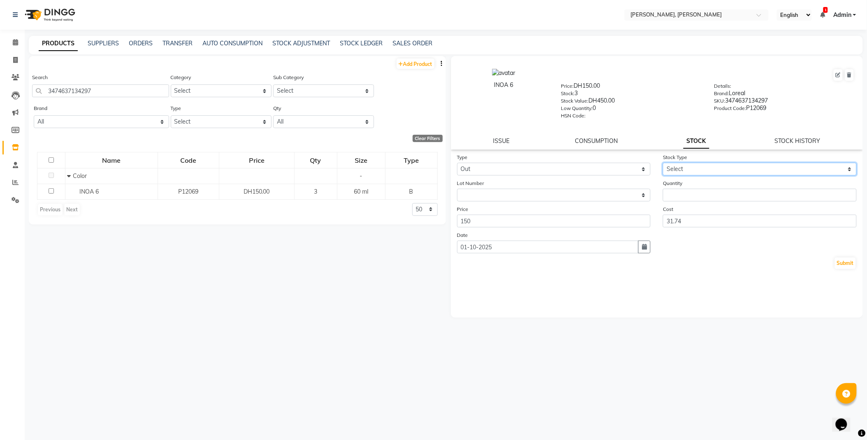
click at [684, 169] on select "Select Internal Use Damaged Expired Adjustment Return Other" at bounding box center [760, 169] width 194 height 13
select select "internal use"
click at [663, 163] on select "Select Internal Use Damaged Expired Adjustment Return Other" at bounding box center [760, 169] width 194 height 13
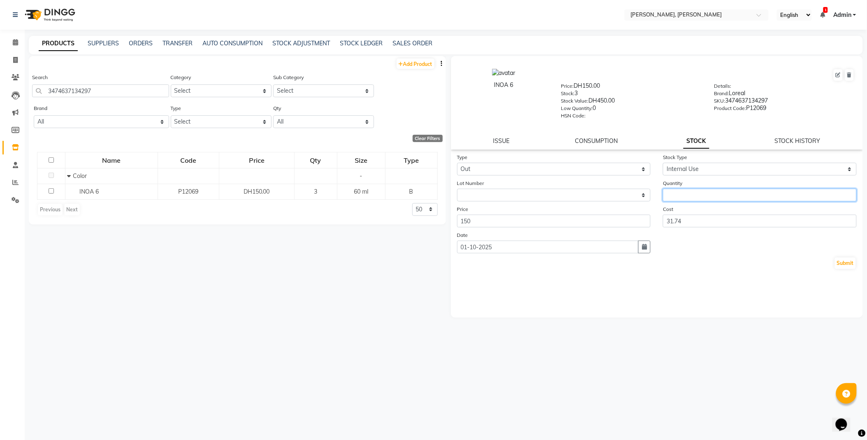
click at [689, 196] on input "number" at bounding box center [760, 194] width 194 height 13
type input "1"
click at [842, 267] on button "Submit" at bounding box center [845, 263] width 21 height 12
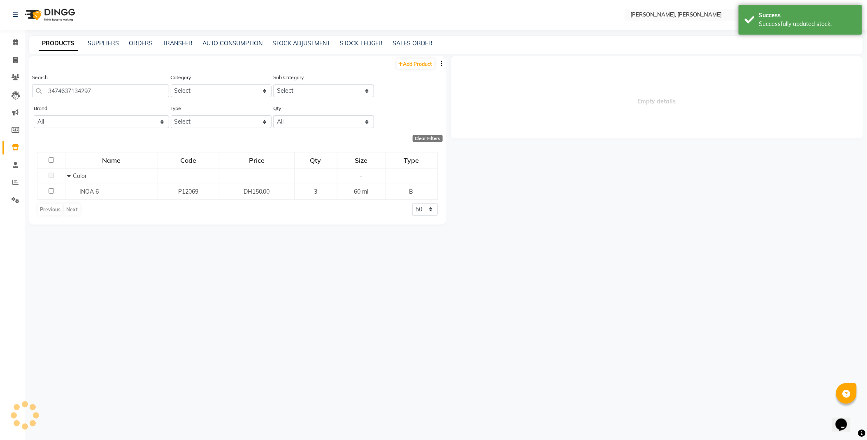
select select
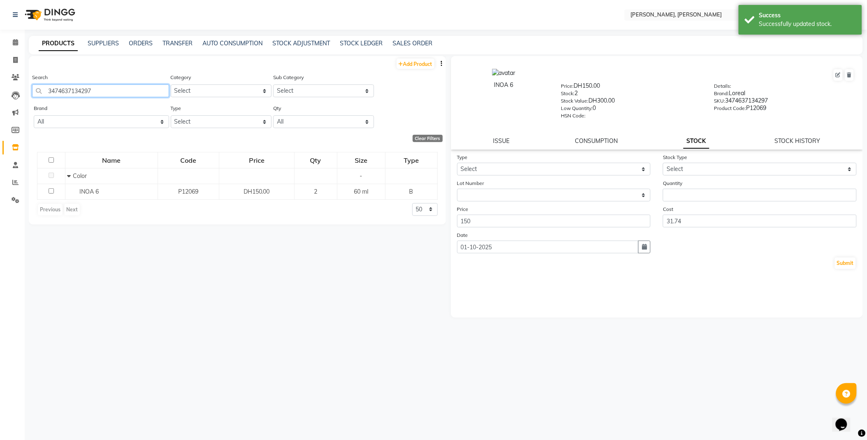
click at [109, 90] on input "3474637134297" at bounding box center [100, 90] width 137 height 13
type input "3474637130114"
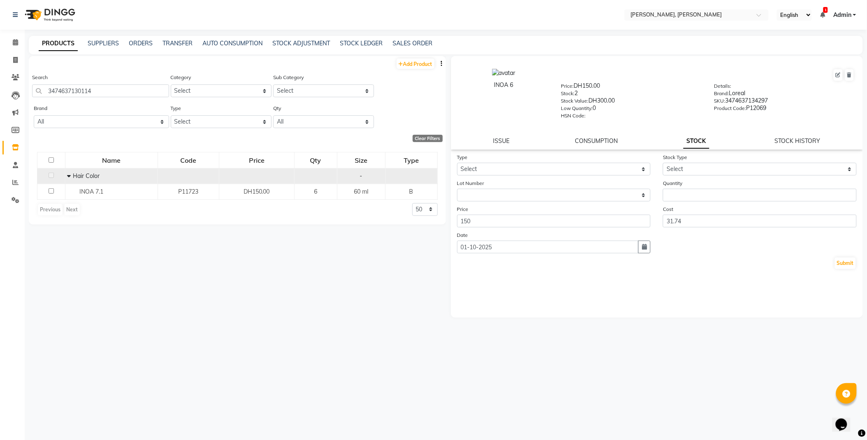
click at [109, 177] on div "Hair Color" at bounding box center [111, 176] width 88 height 9
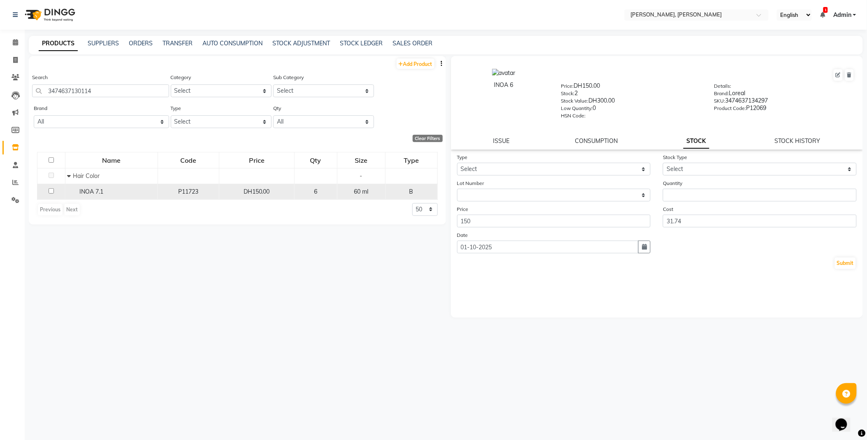
click at [125, 193] on div "INOA 7.1" at bounding box center [111, 191] width 88 height 9
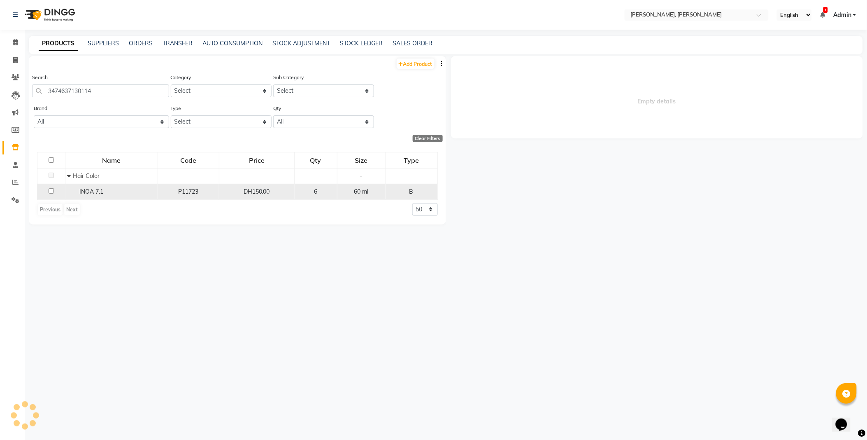
select select
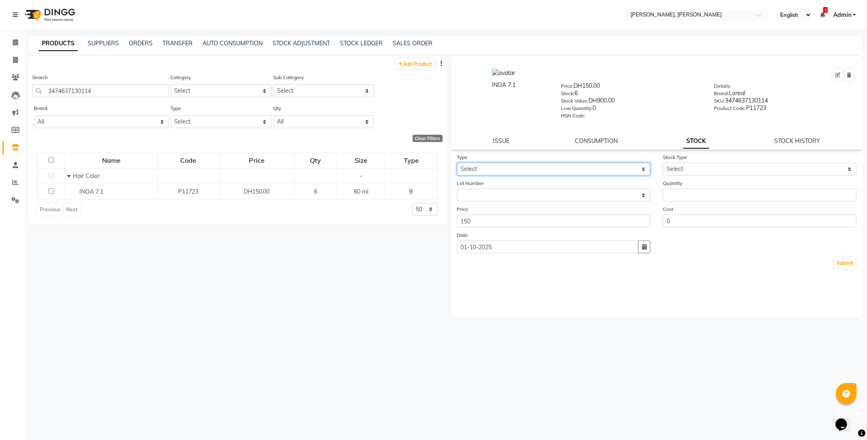
click at [491, 166] on select "Select In Out" at bounding box center [554, 169] width 194 height 13
select select "out"
click at [457, 163] on select "Select In Out" at bounding box center [554, 169] width 194 height 13
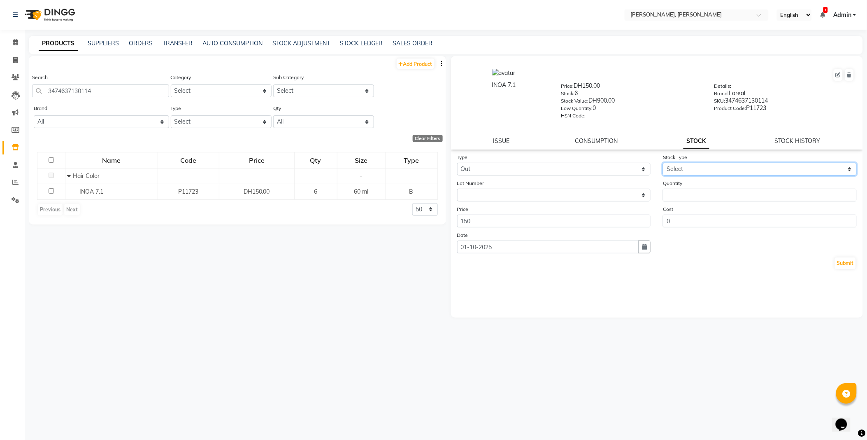
click at [696, 170] on select "Select Internal Use Damaged Expired Adjustment Return Other" at bounding box center [760, 169] width 194 height 13
select select "internal use"
click at [663, 163] on select "Select Internal Use Damaged Expired Adjustment Return Other" at bounding box center [760, 169] width 194 height 13
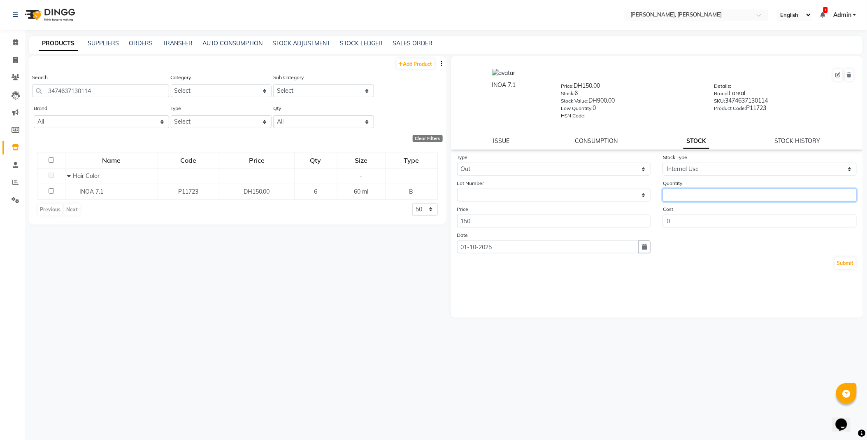
click at [689, 196] on input "number" at bounding box center [760, 194] width 194 height 13
type input "1"
click at [852, 266] on button "Submit" at bounding box center [845, 263] width 21 height 12
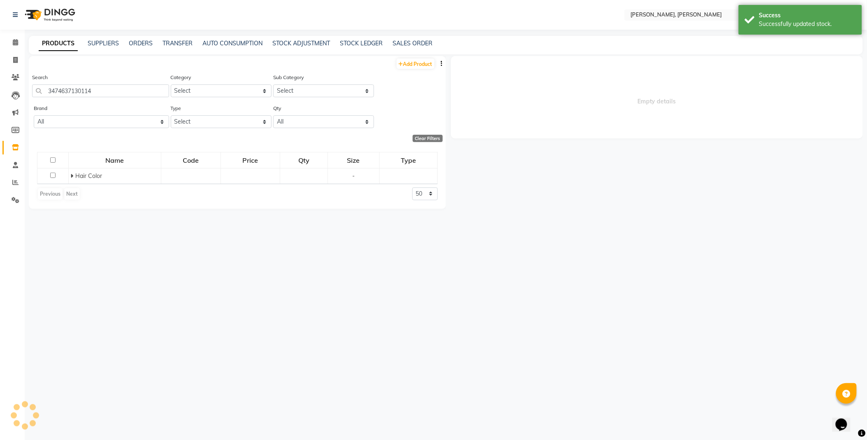
select select
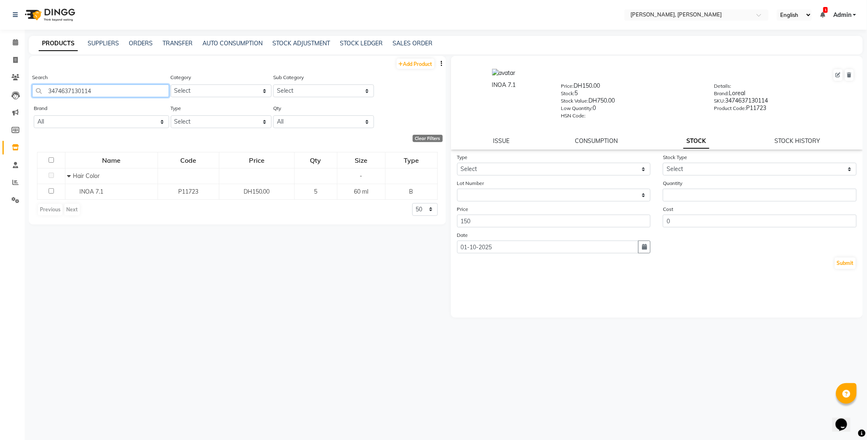
click at [145, 93] on input "3474637130114" at bounding box center [100, 90] width 137 height 13
type input "3474637134341"
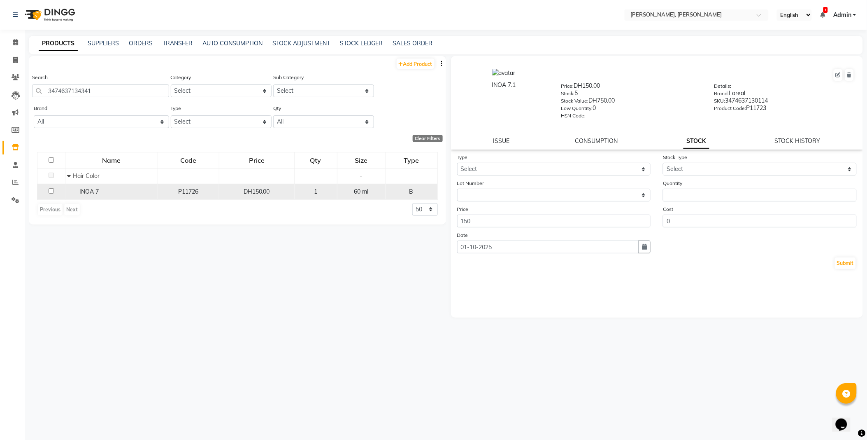
click at [124, 192] on div "INOA 7" at bounding box center [111, 191] width 88 height 9
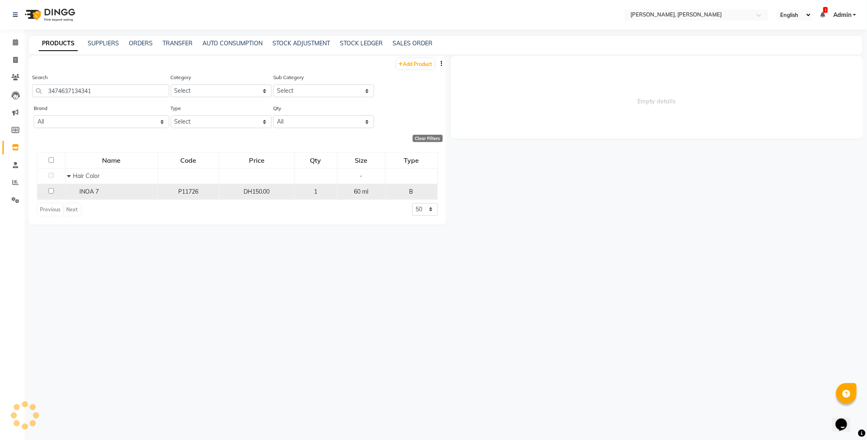
select select
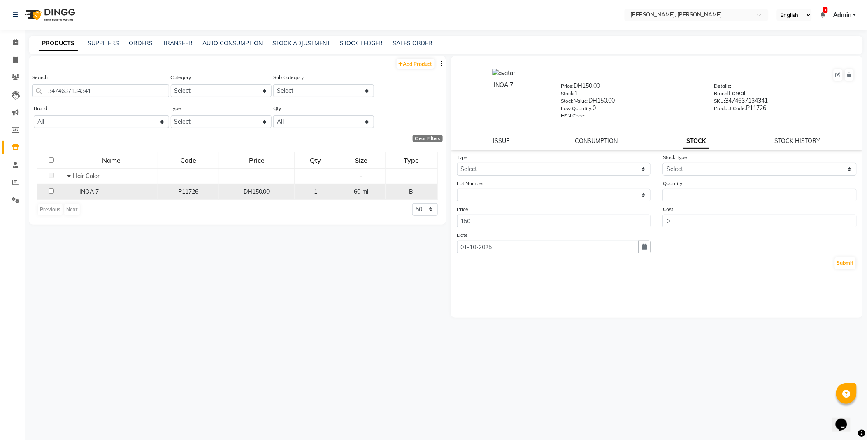
click at [129, 193] on div "INOA 7" at bounding box center [111, 191] width 88 height 9
click at [126, 194] on div "INOA 7" at bounding box center [111, 191] width 88 height 9
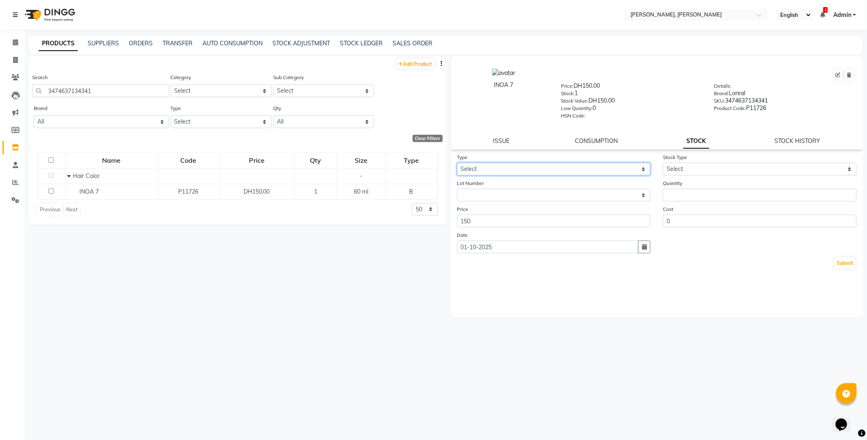
click at [508, 166] on select "Select In Out" at bounding box center [554, 169] width 194 height 13
select select "out"
click at [457, 163] on select "Select In Out" at bounding box center [554, 169] width 194 height 13
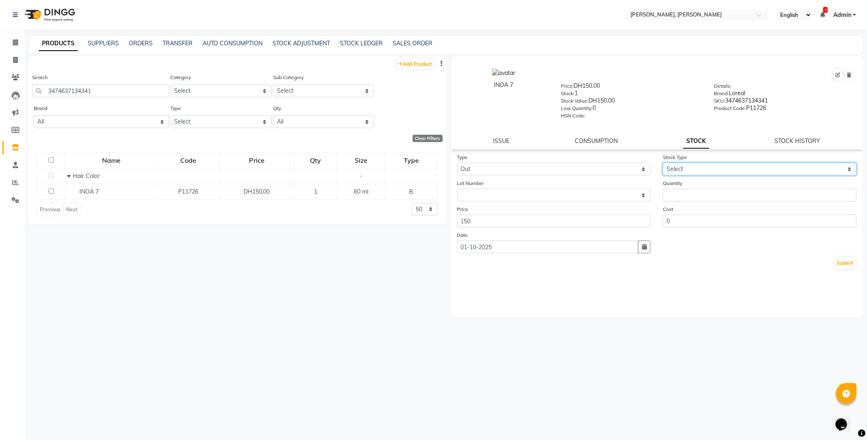
click at [687, 171] on select "Select Internal Use Damaged Expired Adjustment Return Other" at bounding box center [760, 169] width 194 height 13
select select "internal use"
click at [663, 163] on select "Select Internal Use Damaged Expired Adjustment Return Other" at bounding box center [760, 169] width 194 height 13
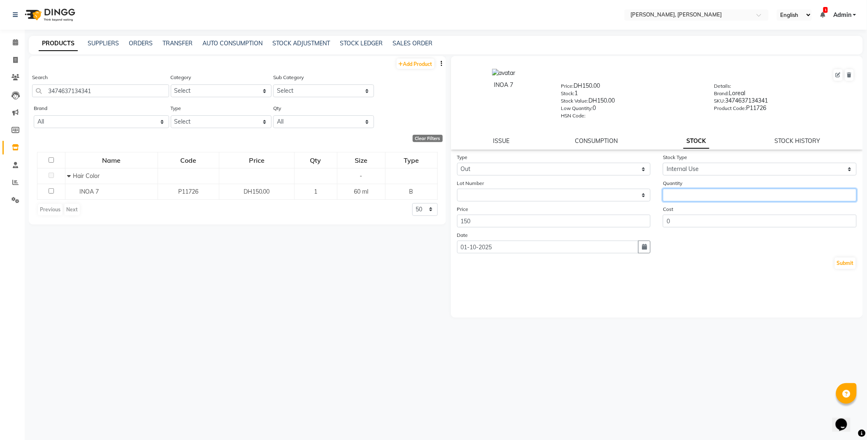
click at [688, 195] on input "number" at bounding box center [760, 194] width 194 height 13
type input "1"
click at [844, 269] on button "Submit" at bounding box center [845, 263] width 21 height 12
select select
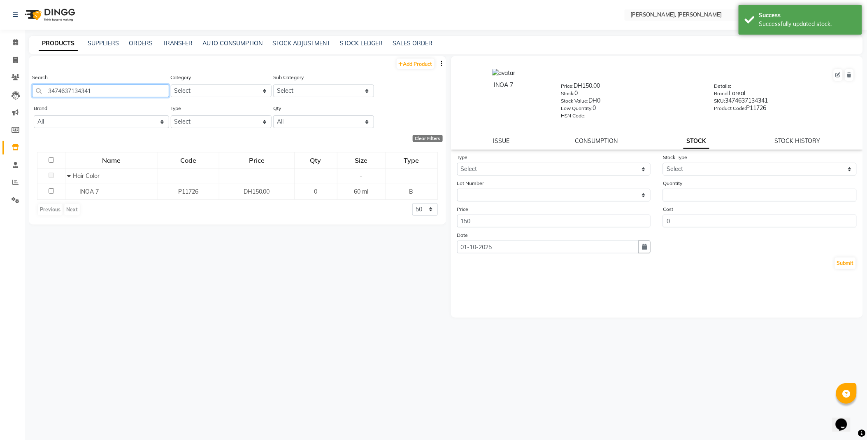
click at [139, 91] on input "3474637134341" at bounding box center [100, 90] width 137 height 13
type input "3474637127916"
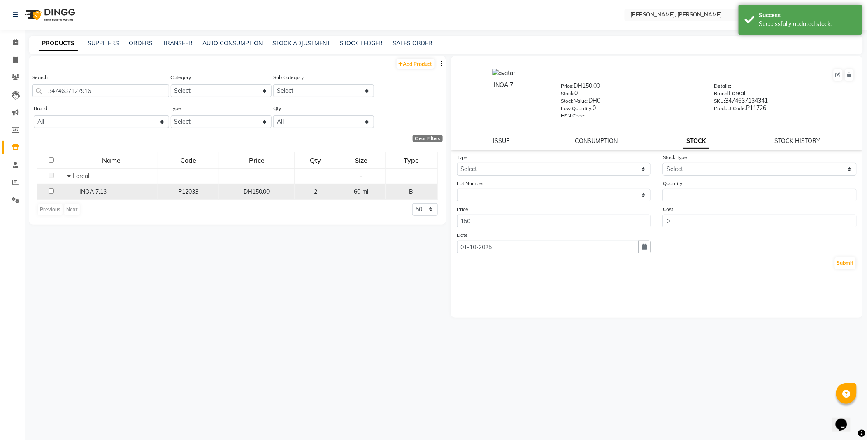
click at [105, 191] on span "INOA 7.13" at bounding box center [93, 191] width 27 height 7
select select
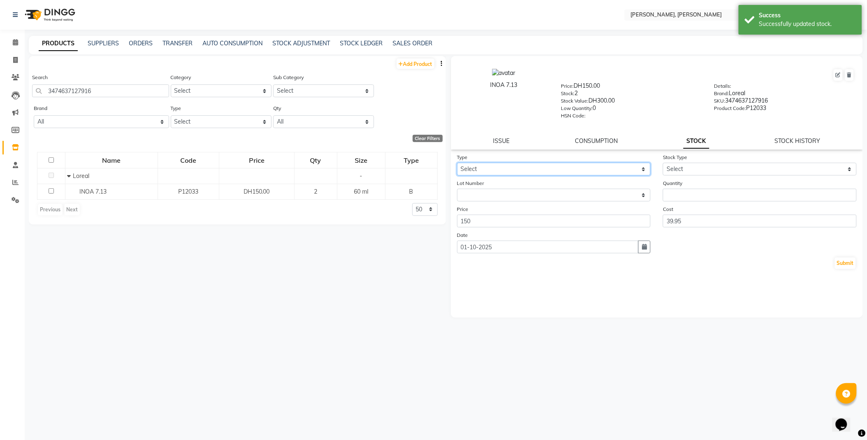
click at [484, 168] on select "Select In Out" at bounding box center [554, 169] width 194 height 13
select select "out"
click at [457, 163] on select "Select In Out" at bounding box center [554, 169] width 194 height 13
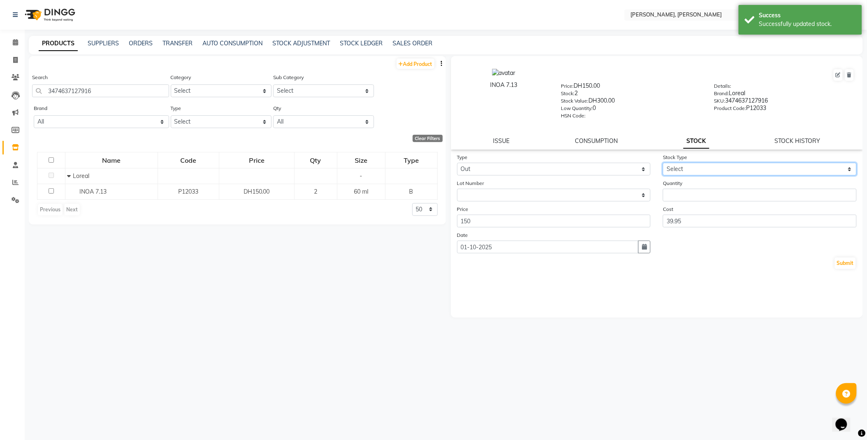
click at [682, 171] on select "Select Internal Use Damaged Expired Adjustment Return Other" at bounding box center [760, 169] width 194 height 13
select select "internal use"
click at [663, 163] on select "Select Internal Use Damaged Expired Adjustment Return Other" at bounding box center [760, 169] width 194 height 13
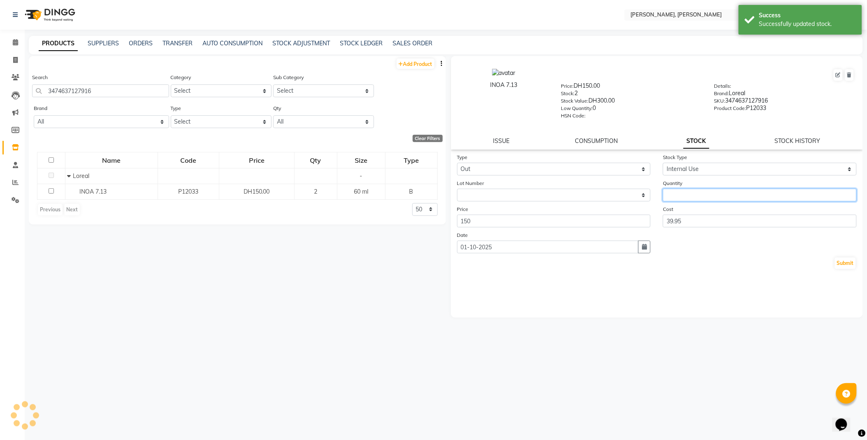
click at [686, 193] on input "number" at bounding box center [760, 194] width 194 height 13
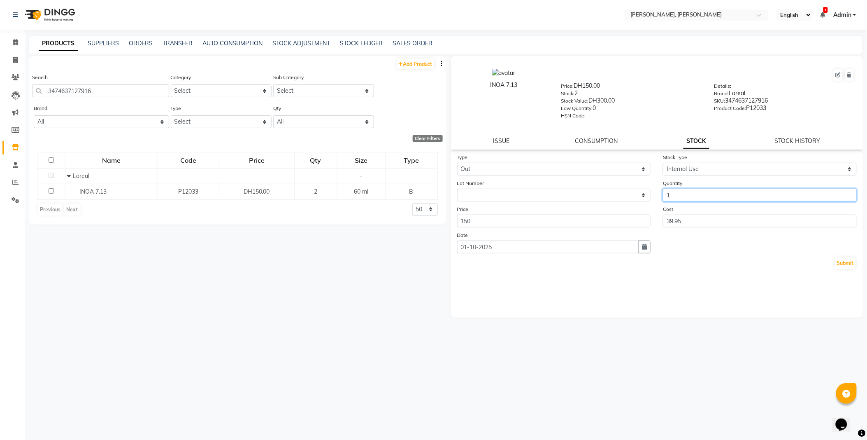
type input "1"
click at [850, 263] on button "Submit" at bounding box center [845, 263] width 21 height 12
select select
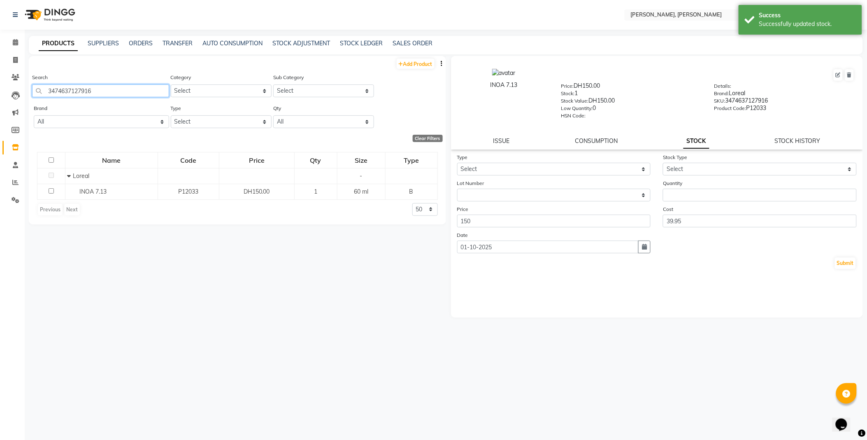
click at [114, 88] on input "3474637127916" at bounding box center [100, 90] width 137 height 13
type input "4045787979817"
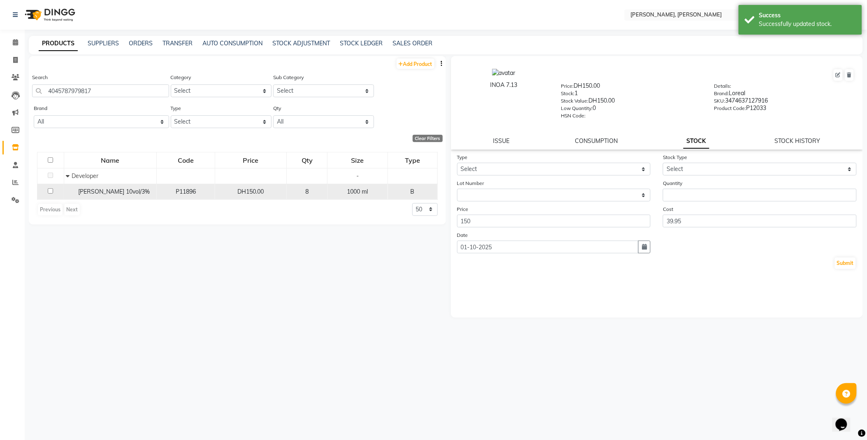
click at [117, 190] on span "[PERSON_NAME] 10vol/3%" at bounding box center [114, 191] width 72 height 7
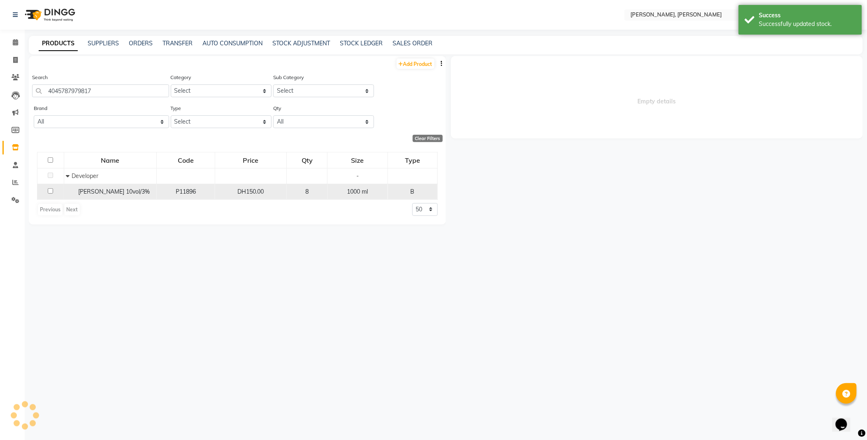
select select
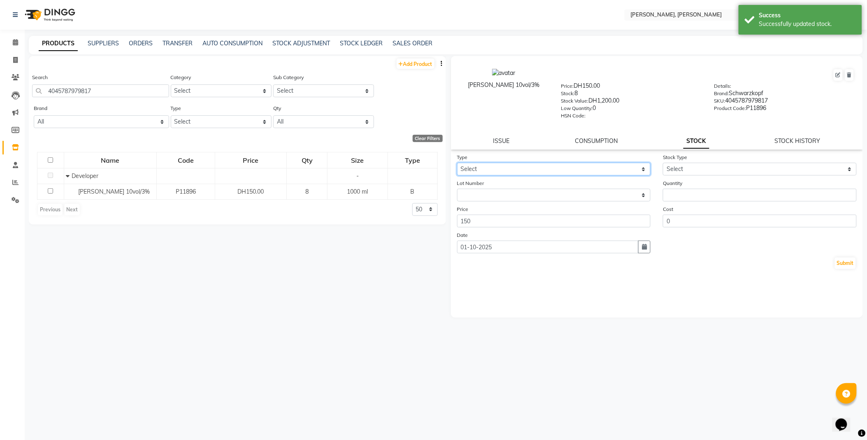
click at [512, 165] on select "Select In Out" at bounding box center [554, 169] width 194 height 13
select select "out"
click at [457, 163] on select "Select In Out" at bounding box center [554, 169] width 194 height 13
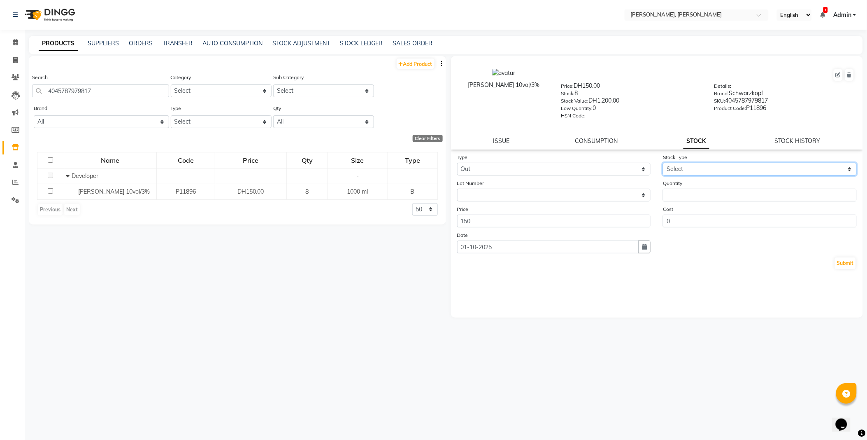
click at [694, 166] on select "Select Internal Use Damaged Expired Adjustment Return Other" at bounding box center [760, 169] width 194 height 13
select select "internal use"
click at [663, 163] on select "Select Internal Use Damaged Expired Adjustment Return Other" at bounding box center [760, 169] width 194 height 13
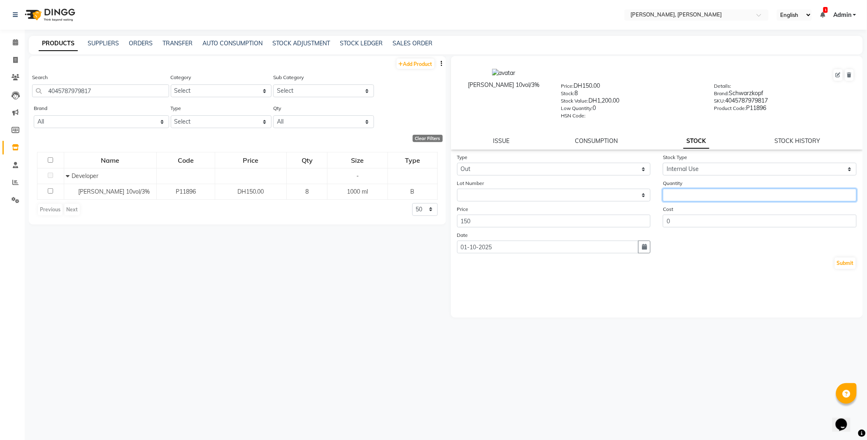
click at [696, 194] on input "number" at bounding box center [760, 194] width 194 height 13
type input "1"
click at [849, 264] on button "Submit" at bounding box center [845, 263] width 21 height 12
select select
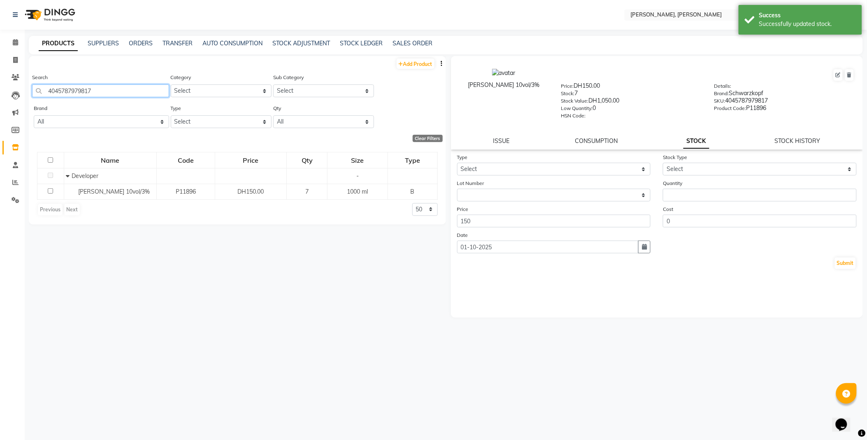
click at [122, 97] on input "4045787979817" at bounding box center [100, 90] width 137 height 13
type input "732388139507"
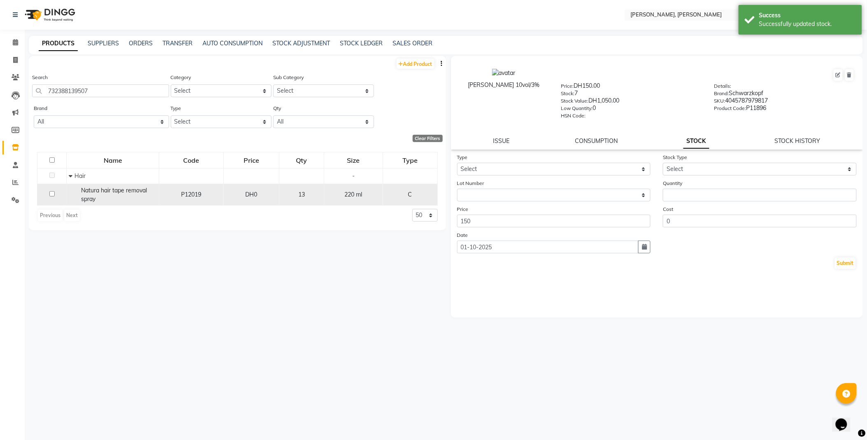
click at [114, 190] on span "Natura hair tape removal spray" at bounding box center [114, 194] width 66 height 16
select select
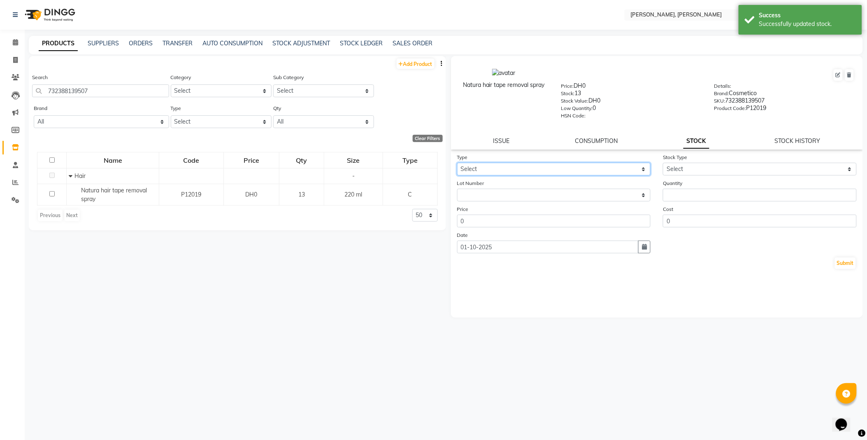
click at [493, 167] on select "Select In Out" at bounding box center [554, 169] width 194 height 13
select select "out"
click at [457, 163] on select "Select In Out" at bounding box center [554, 169] width 194 height 13
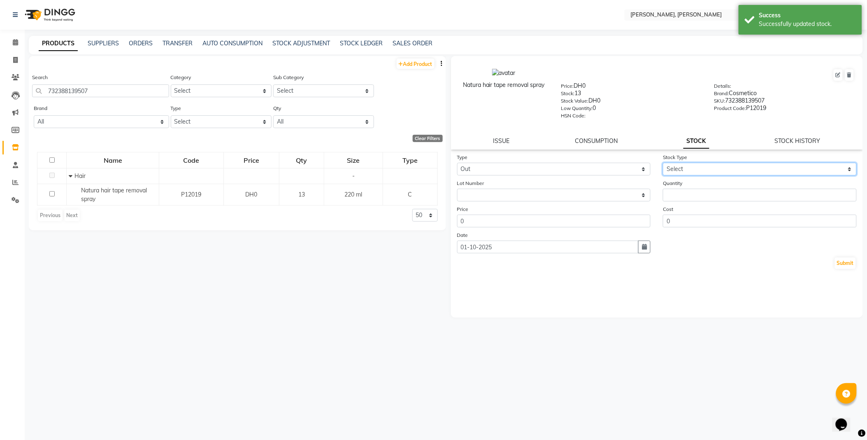
click at [690, 168] on select "Select Internal Use Damaged Expired Adjustment Return Other" at bounding box center [760, 169] width 194 height 13
select select "internal use"
click at [663, 163] on select "Select Internal Use Damaged Expired Adjustment Return Other" at bounding box center [760, 169] width 194 height 13
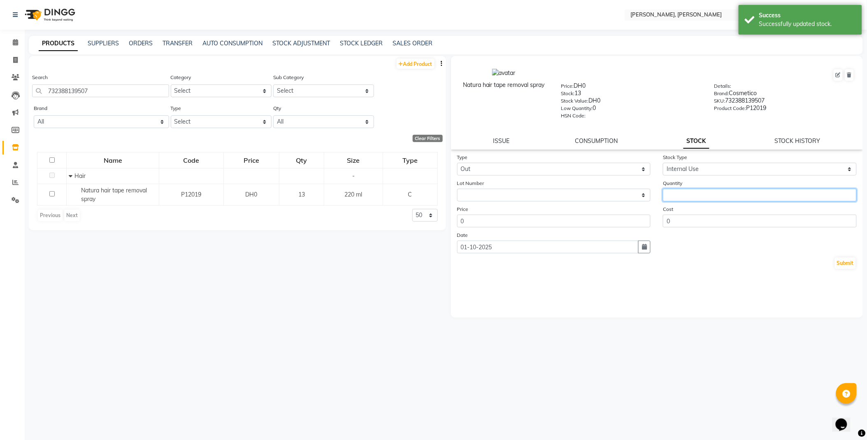
click at [695, 197] on input "number" at bounding box center [760, 194] width 194 height 13
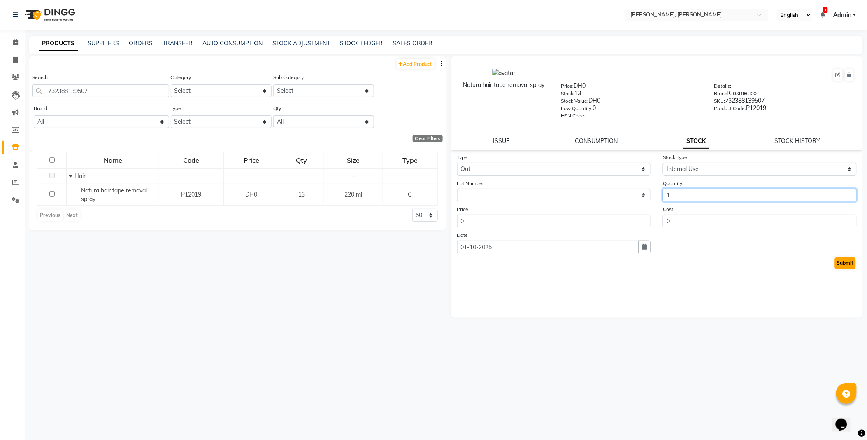
type input "1"
click at [844, 264] on button "Submit" at bounding box center [845, 263] width 21 height 12
select select
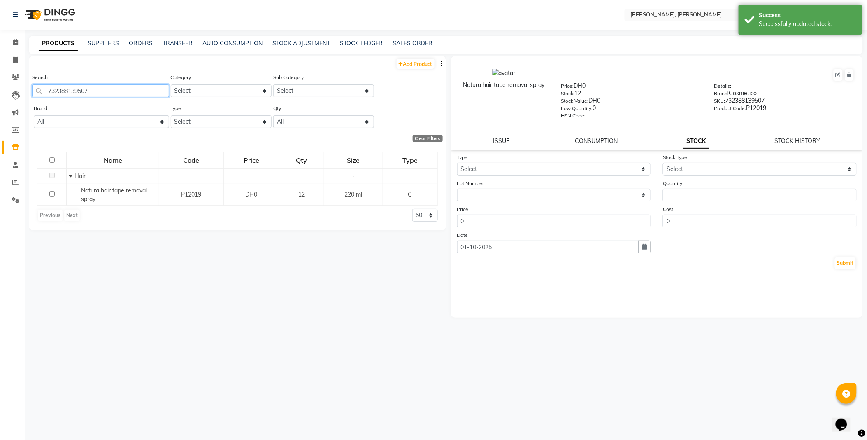
click at [128, 92] on input "732388139507" at bounding box center [100, 90] width 137 height 13
type input "4045787724073"
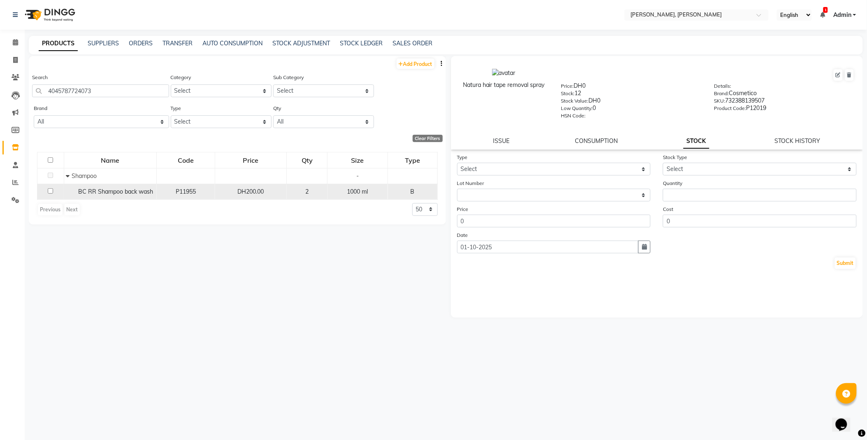
click at [107, 194] on span "BC RR Shampoo back wash" at bounding box center [115, 191] width 75 height 7
select select
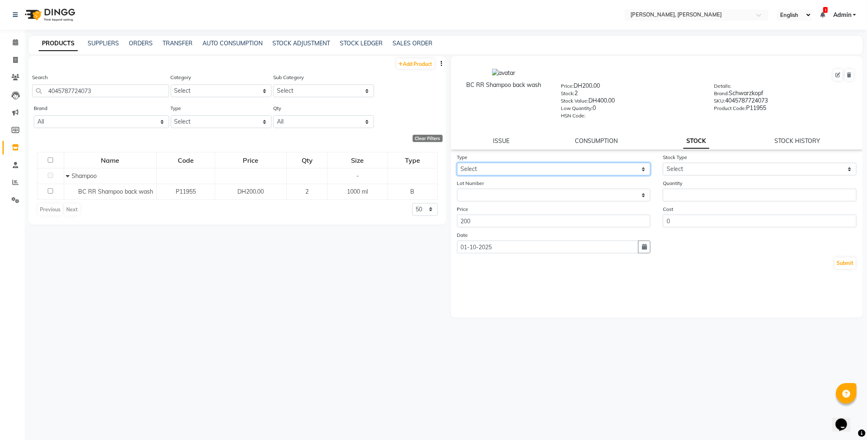
click at [486, 166] on select "Select In Out" at bounding box center [554, 169] width 194 height 13
select select "out"
click at [457, 163] on select "Select In Out" at bounding box center [554, 169] width 194 height 13
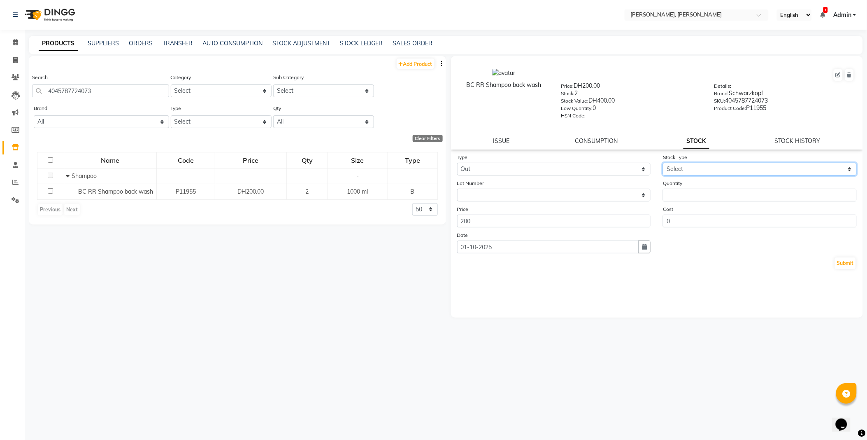
click at [685, 167] on select "Select Internal Use Damaged Expired Adjustment Return Other" at bounding box center [760, 169] width 194 height 13
select select "internal use"
click at [663, 163] on select "Select Internal Use Damaged Expired Adjustment Return Other" at bounding box center [760, 169] width 194 height 13
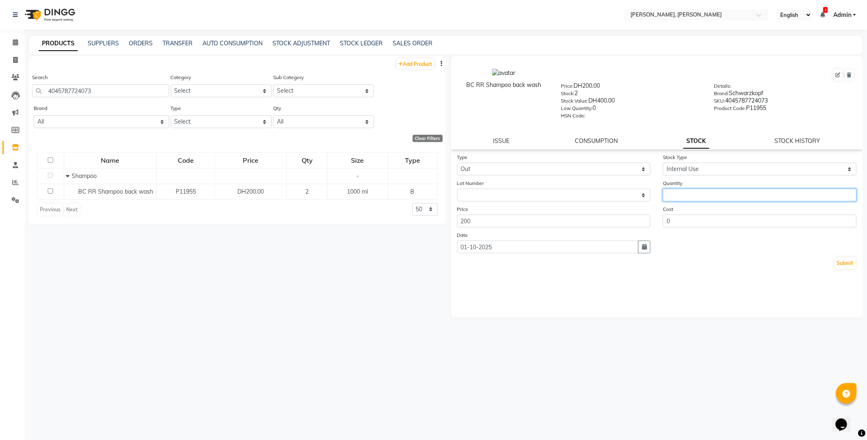
click at [688, 191] on input "number" at bounding box center [760, 194] width 194 height 13
type input "1"
click at [852, 258] on button "Submit" at bounding box center [845, 263] width 21 height 12
select select
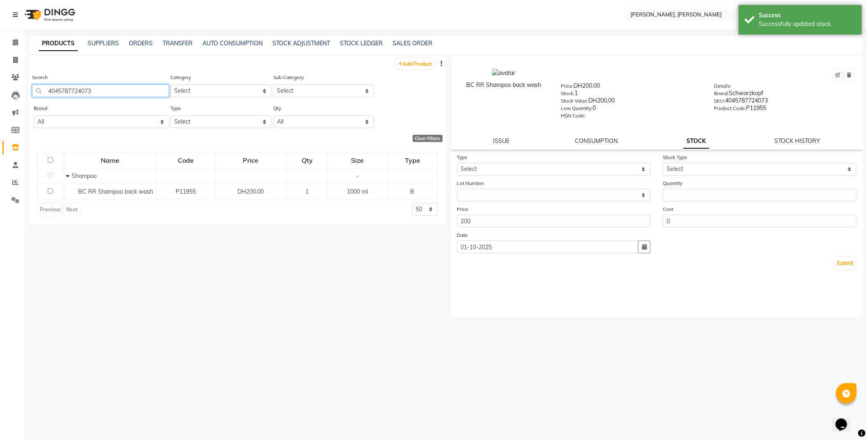
click at [146, 94] on input "4045787724073" at bounding box center [100, 90] width 137 height 13
type input "3474630417830"
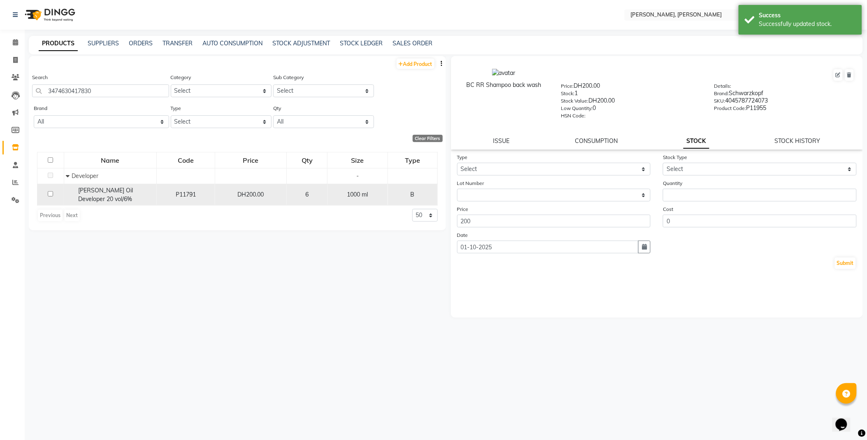
click at [126, 191] on span "[PERSON_NAME] Oil Developer 20 vol/6%" at bounding box center [105, 194] width 55 height 16
select select
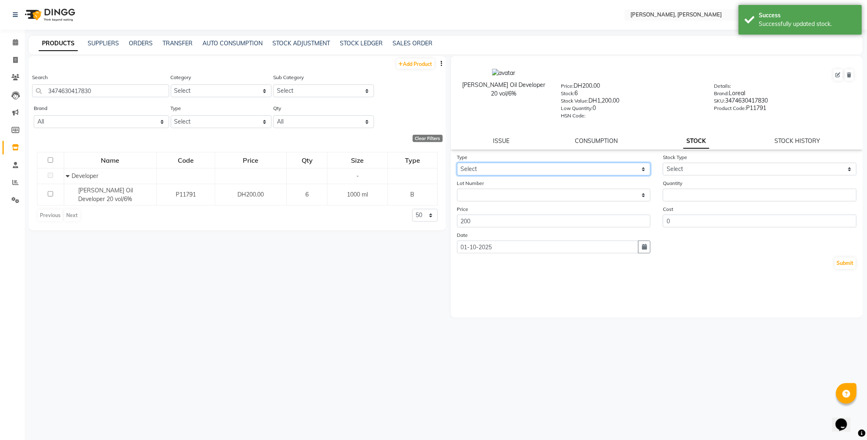
click at [502, 170] on select "Select In Out" at bounding box center [554, 169] width 194 height 13
select select "out"
click at [457, 163] on select "Select In Out" at bounding box center [554, 169] width 194 height 13
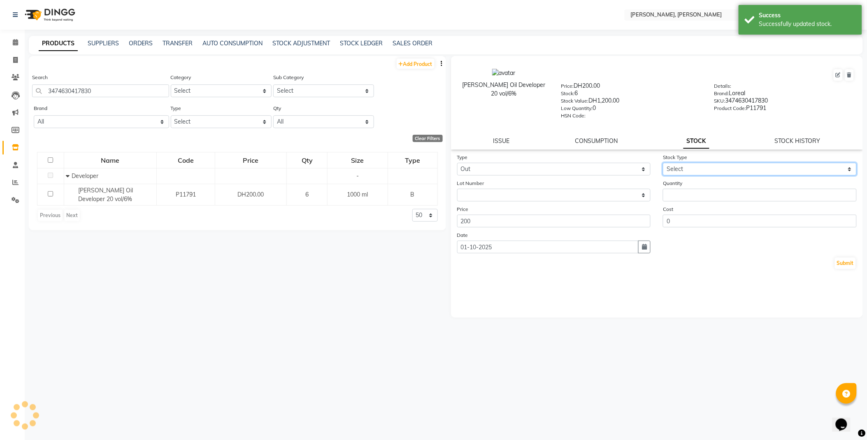
click at [686, 167] on select "Select Internal Use Damaged Expired Adjustment Return Other" at bounding box center [760, 169] width 194 height 13
select select "internal use"
click at [663, 163] on select "Select Internal Use Damaged Expired Adjustment Return Other" at bounding box center [760, 169] width 194 height 13
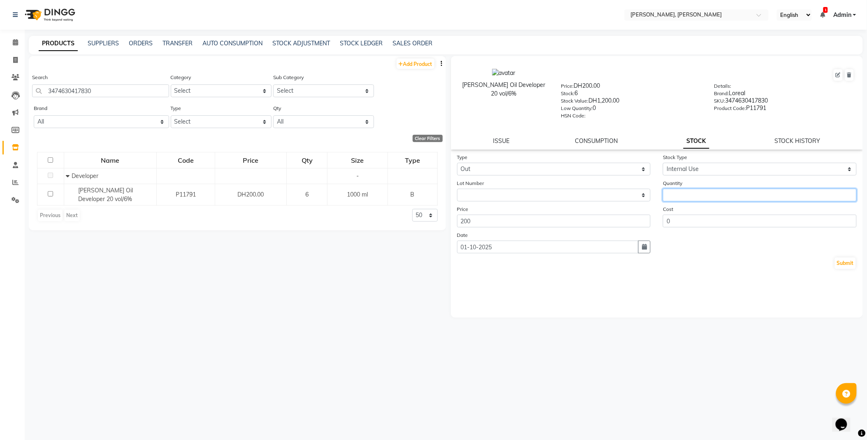
click at [695, 195] on input "number" at bounding box center [760, 194] width 194 height 13
type input "1"
click at [846, 267] on button "Submit" at bounding box center [845, 263] width 21 height 12
select select
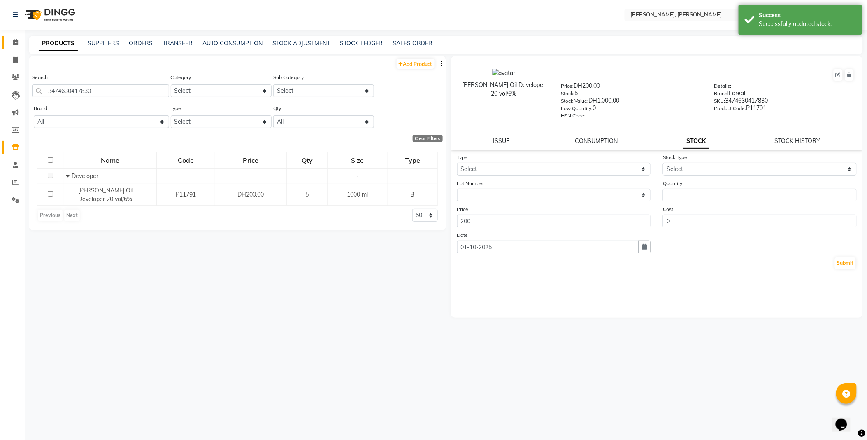
click at [15, 42] on icon at bounding box center [15, 42] width 5 height 6
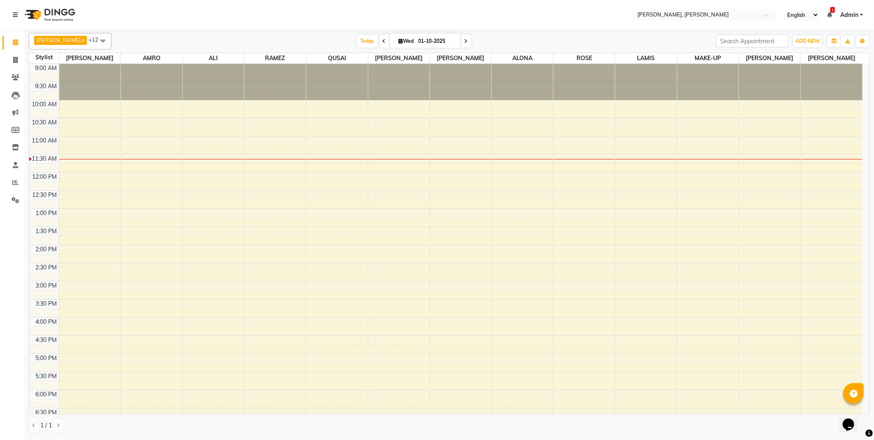
click at [96, 209] on td at bounding box center [461, 212] width 804 height 9
click at [2, 408] on div "Calendar Invoice Clients Leads Marketing Members Inventory Staff Reports Settin…" at bounding box center [55, 225] width 111 height 404
click at [6, 436] on aside "Calendar Invoice Clients Leads Marketing Members Inventory Staff Reports Settin…" at bounding box center [12, 220] width 25 height 440
